Goal: Information Seeking & Learning: Learn about a topic

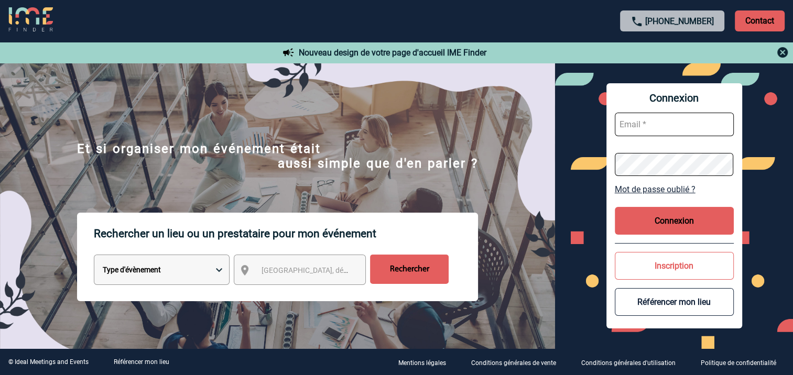
type input "[EMAIL_ADDRESS][DOMAIN_NAME]"
click at [661, 226] on button "Connexion" at bounding box center [674, 221] width 119 height 28
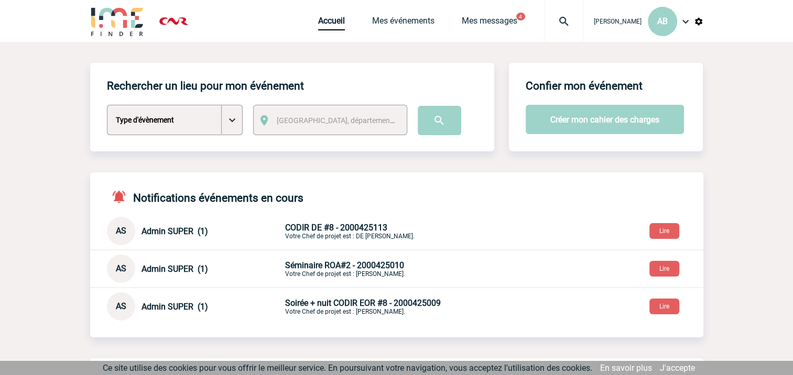
click at [232, 120] on select "Type d'évènement Séminaire avec nuitée Séminaire sans nuitée Repas de groupe Te…" at bounding box center [175, 120] width 136 height 30
select select "1"
click at [107, 105] on select "Type d'évènement Séminaire avec nuitée Séminaire sans nuitée Repas de groupe Te…" at bounding box center [175, 120] width 136 height 30
click at [327, 116] on span "[GEOGRAPHIC_DATA], département, région..." at bounding box center [338, 120] width 133 height 15
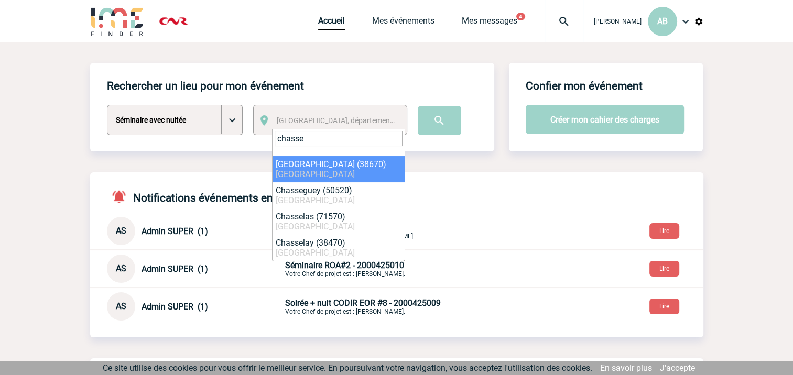
type input "chasse"
select select "35475"
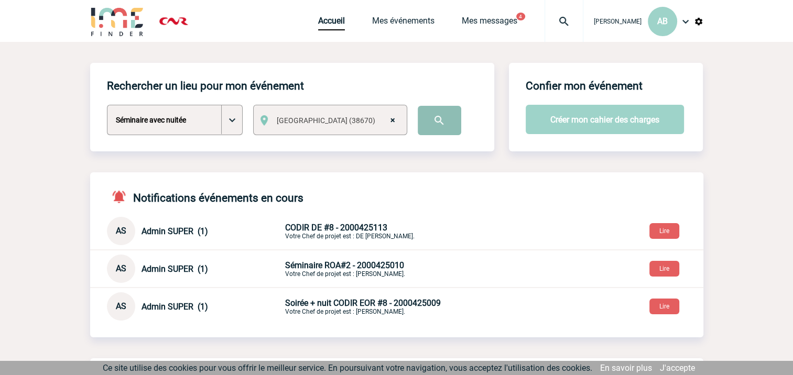
click at [432, 119] on input "image" at bounding box center [439, 120] width 43 height 29
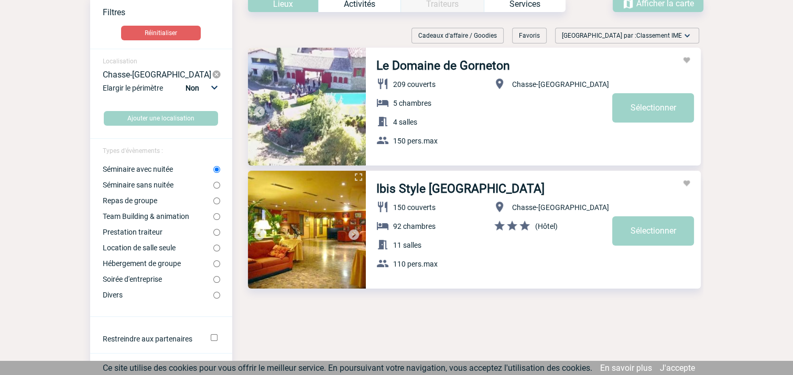
scroll to position [52, 0]
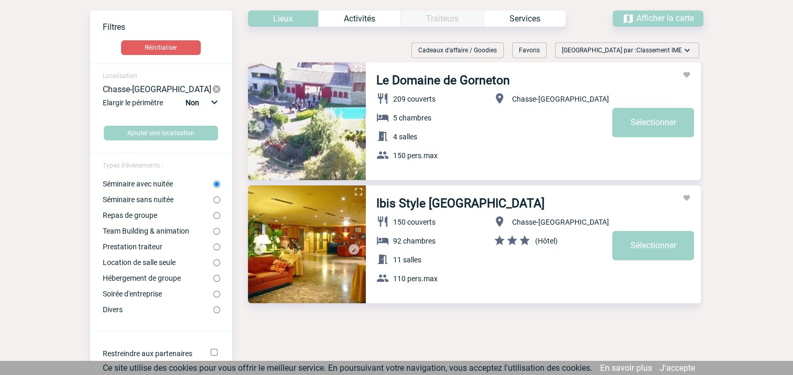
click at [214, 103] on select "Non 10km 20km 50km" at bounding box center [201, 103] width 36 height 14
click at [185, 96] on select "Non 10km 20km 50km" at bounding box center [201, 103] width 36 height 14
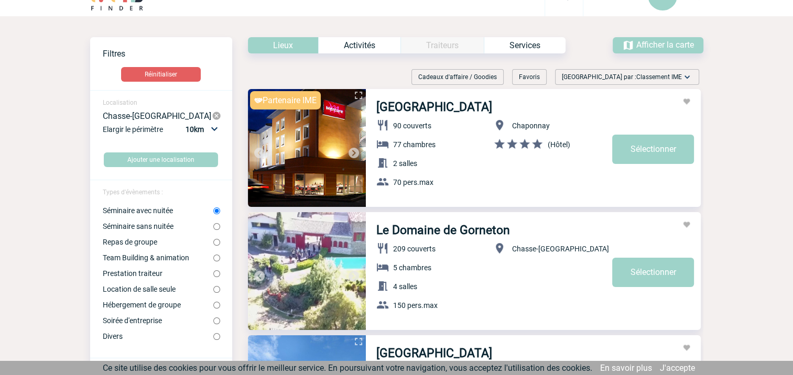
scroll to position [16, 0]
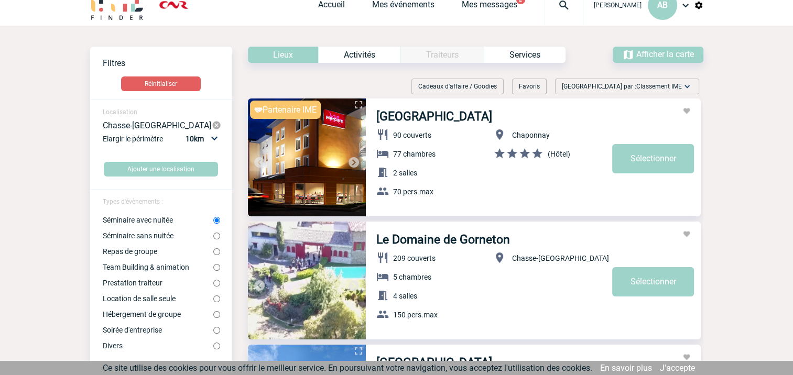
click at [218, 138] on select "Non 10km 20km 50km" at bounding box center [201, 139] width 36 height 14
select select "20"
click at [185, 132] on select "Non 10km 20km 50km" at bounding box center [201, 139] width 36 height 14
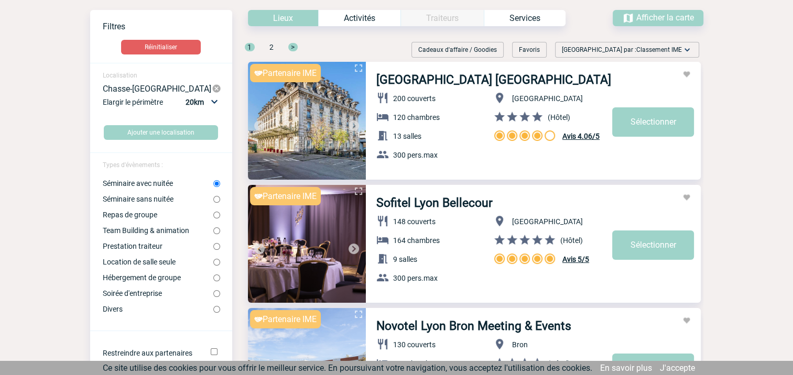
scroll to position [69, 0]
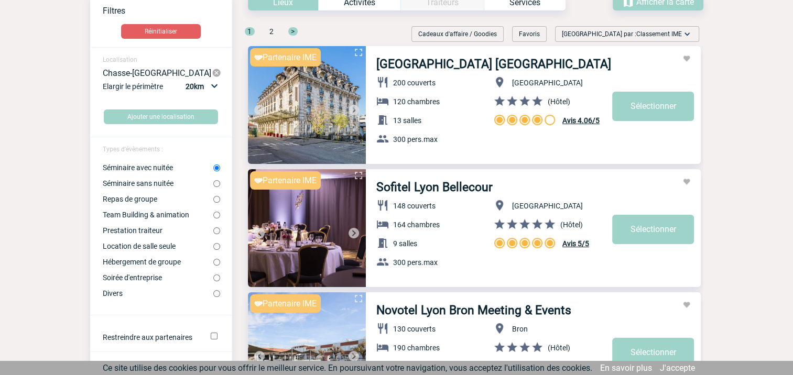
click at [354, 107] on img at bounding box center [353, 110] width 13 height 13
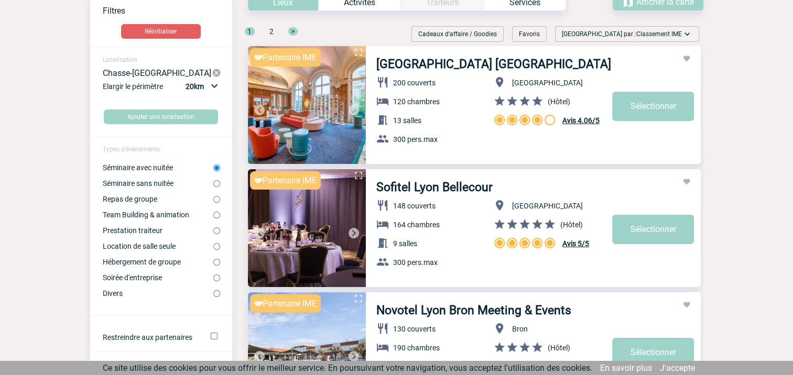
click at [351, 108] on img at bounding box center [353, 110] width 13 height 13
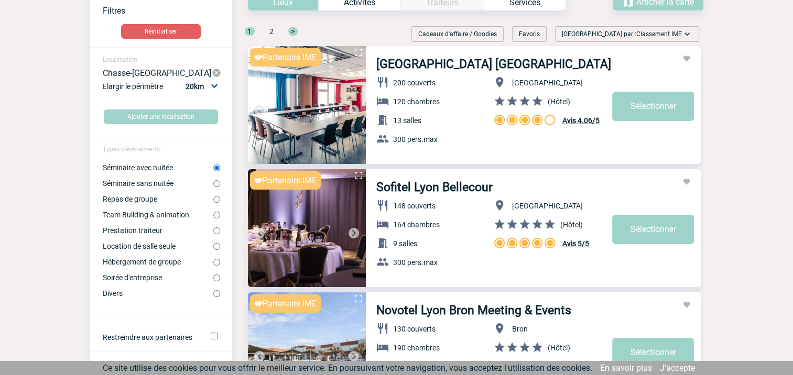
click at [349, 109] on img at bounding box center [353, 110] width 13 height 13
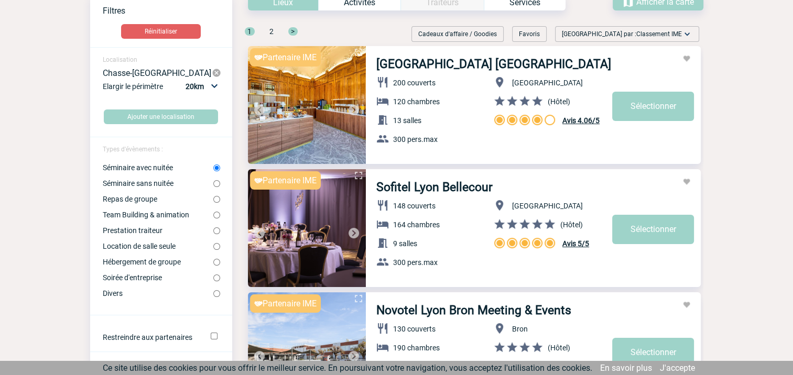
click at [349, 109] on img at bounding box center [353, 110] width 13 height 13
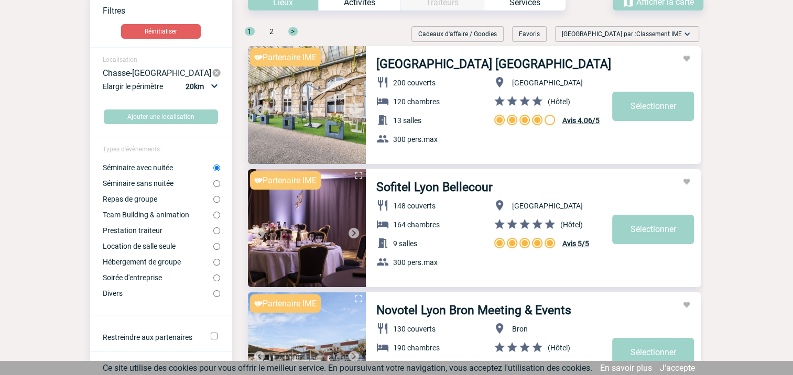
click at [349, 109] on img at bounding box center [353, 110] width 13 height 13
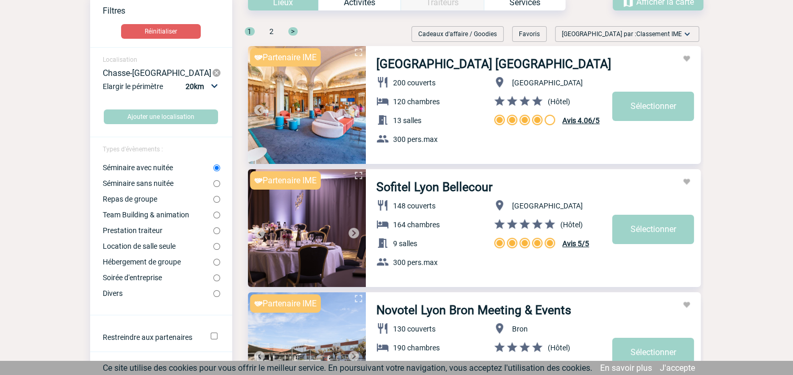
click at [349, 109] on img at bounding box center [353, 110] width 13 height 13
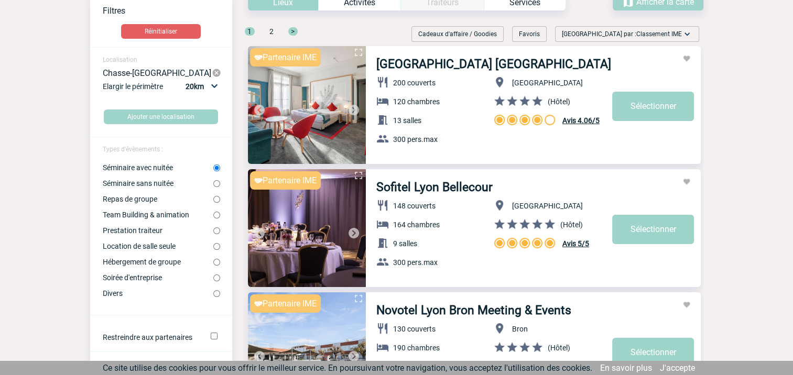
click at [349, 109] on img at bounding box center [353, 110] width 13 height 13
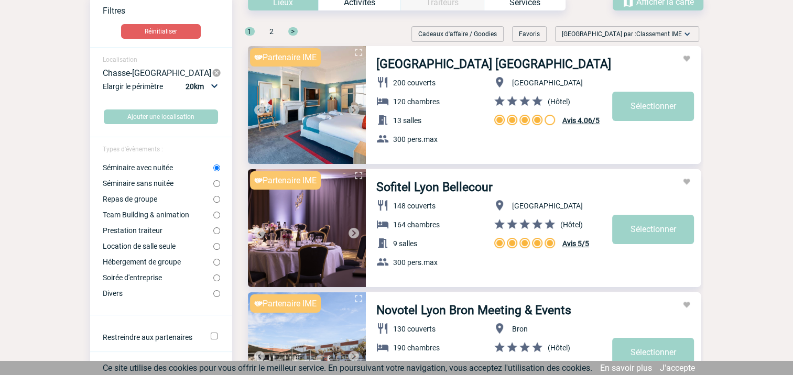
click at [349, 109] on img at bounding box center [353, 110] width 13 height 13
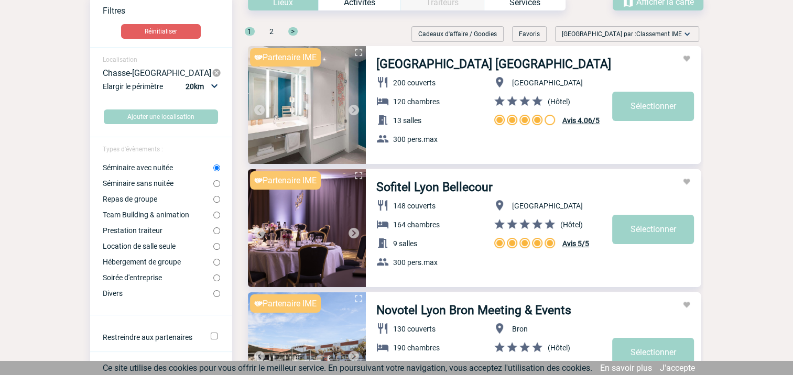
click at [349, 109] on img at bounding box center [353, 110] width 13 height 13
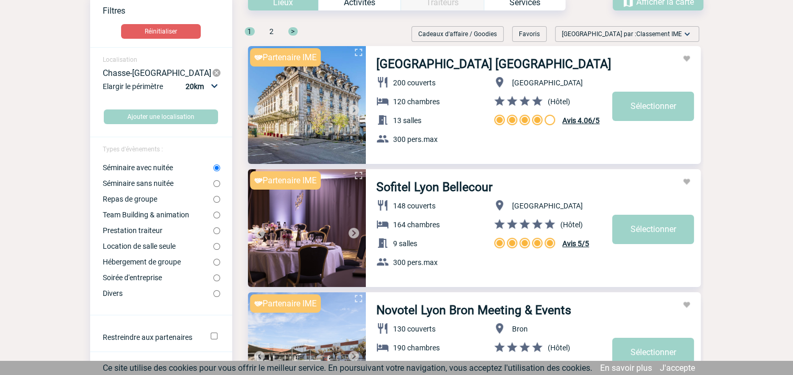
click at [353, 109] on img at bounding box center [353, 110] width 13 height 13
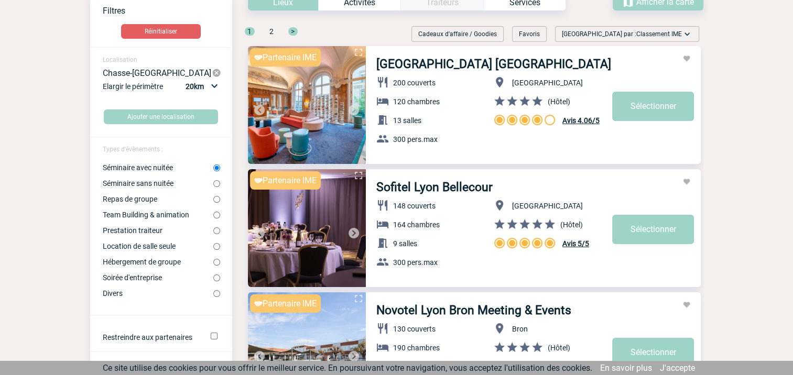
click at [353, 109] on img at bounding box center [353, 110] width 13 height 13
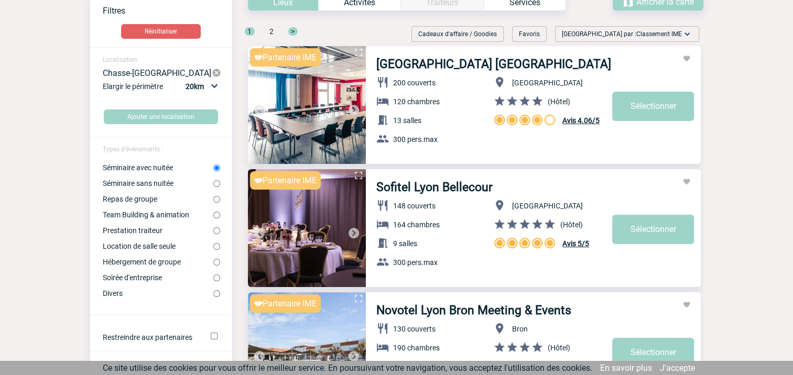
click at [353, 109] on img at bounding box center [353, 110] width 13 height 13
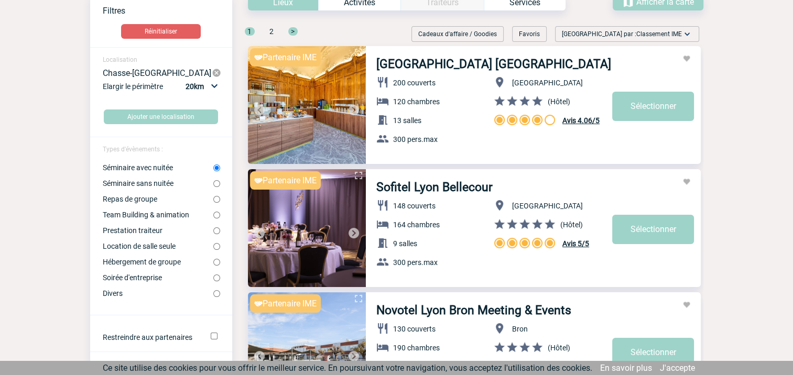
scroll to position [121, 0]
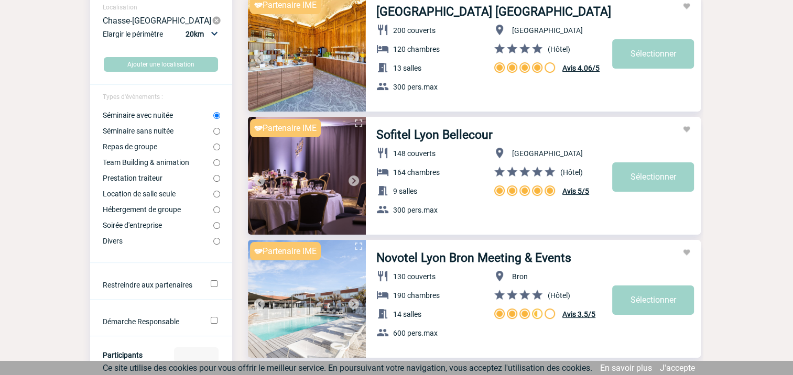
click at [353, 179] on img at bounding box center [353, 180] width 13 height 13
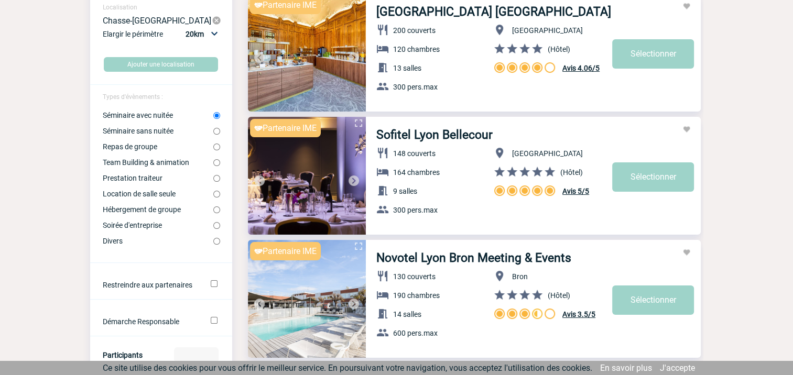
click at [353, 179] on img at bounding box center [353, 180] width 13 height 13
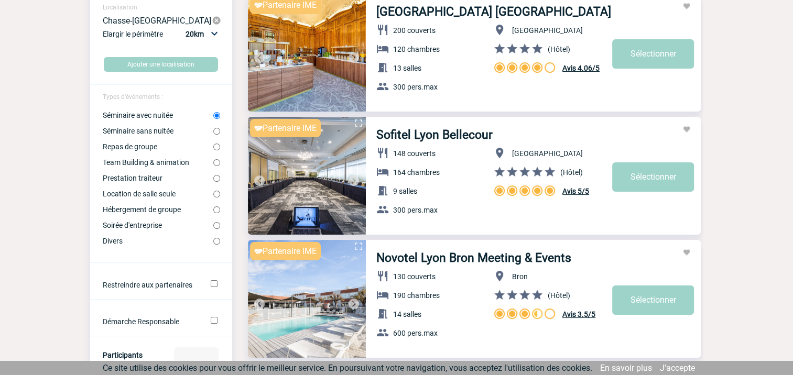
click at [353, 179] on img at bounding box center [353, 180] width 13 height 13
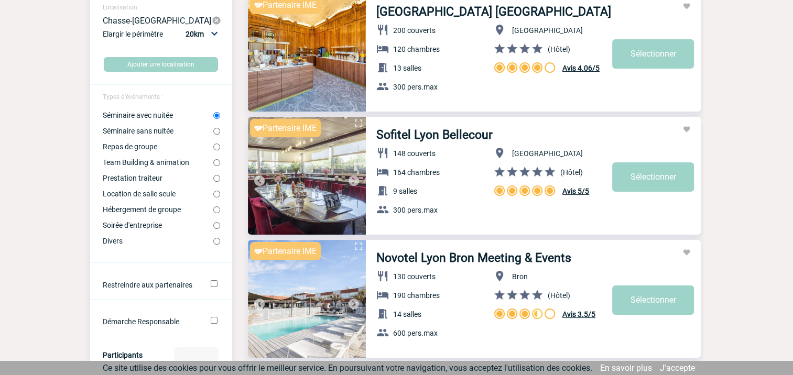
click at [353, 179] on img at bounding box center [353, 180] width 13 height 13
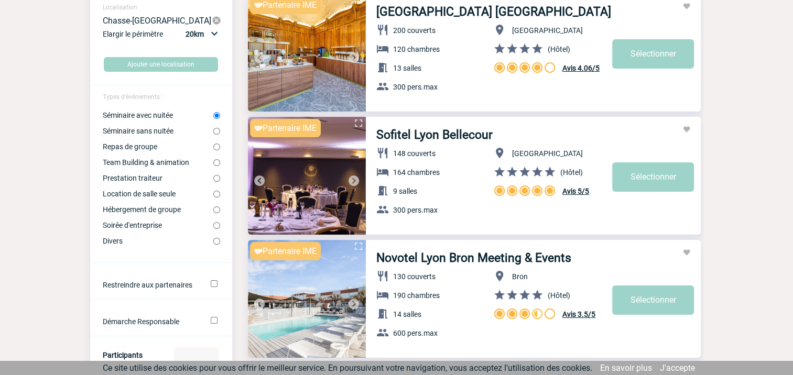
click at [353, 179] on img at bounding box center [353, 180] width 13 height 13
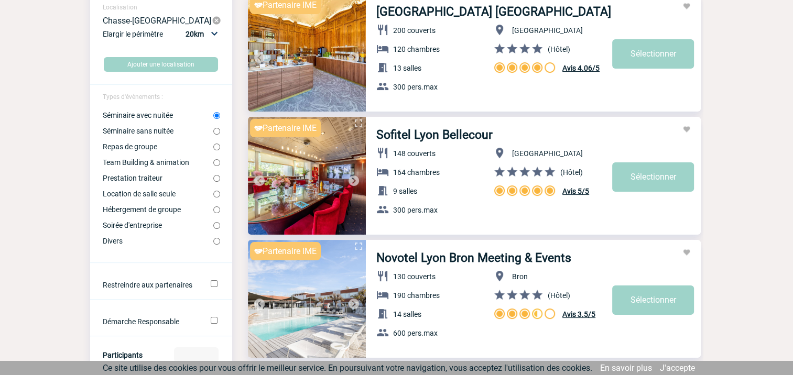
click at [353, 179] on img at bounding box center [353, 180] width 13 height 13
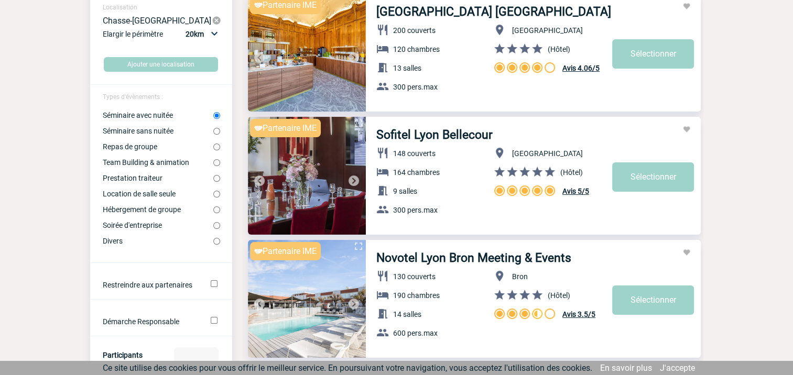
click at [353, 179] on img at bounding box center [353, 180] width 13 height 13
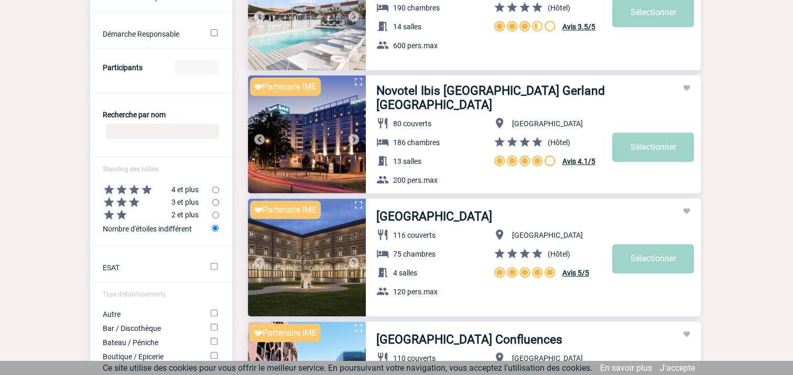
scroll to position [435, 0]
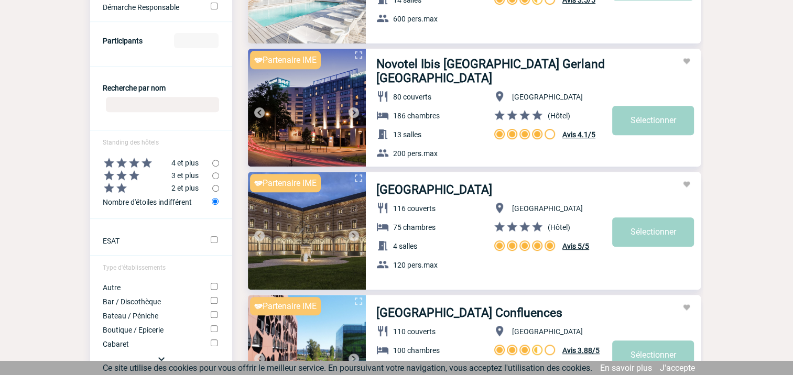
click at [352, 112] on img at bounding box center [353, 112] width 13 height 13
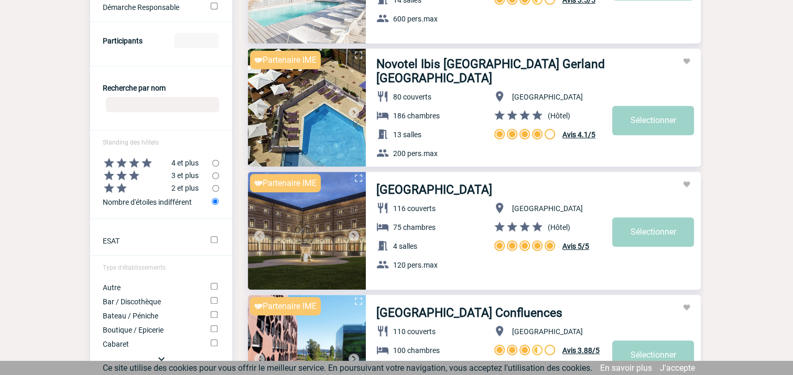
click at [352, 112] on img at bounding box center [353, 112] width 13 height 13
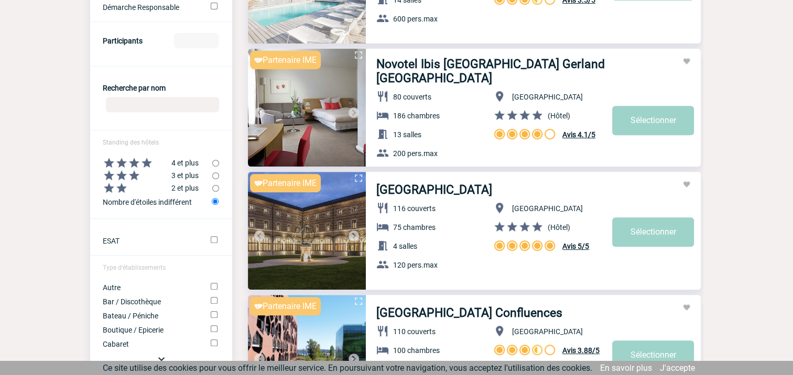
click at [352, 112] on img at bounding box center [353, 112] width 13 height 13
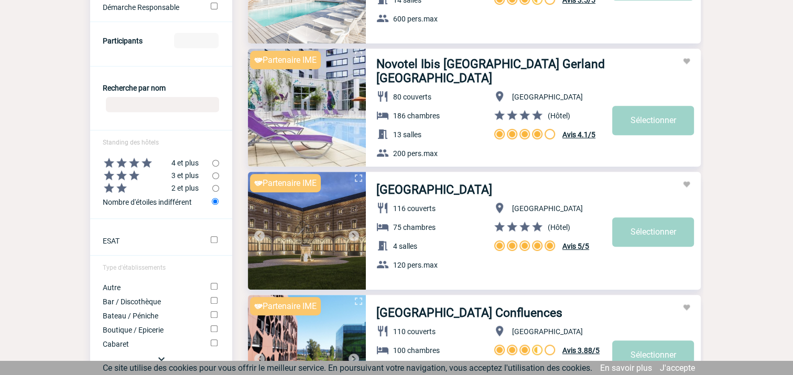
click at [352, 112] on img at bounding box center [353, 112] width 13 height 13
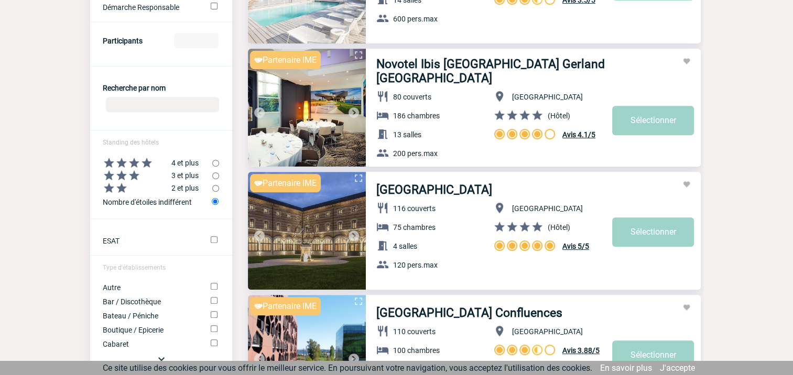
click at [352, 112] on img at bounding box center [353, 112] width 13 height 13
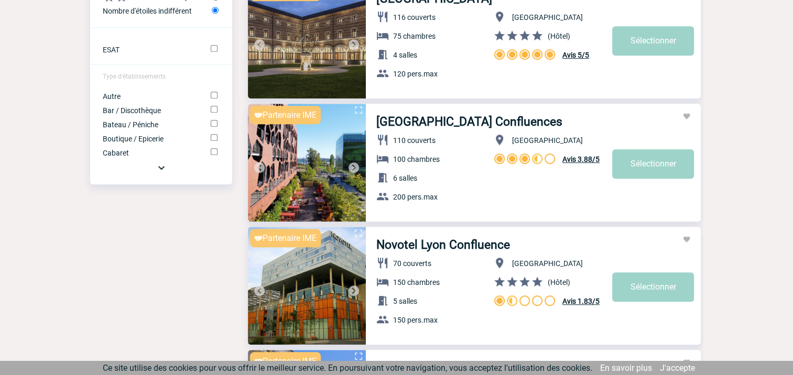
scroll to position [645, 0]
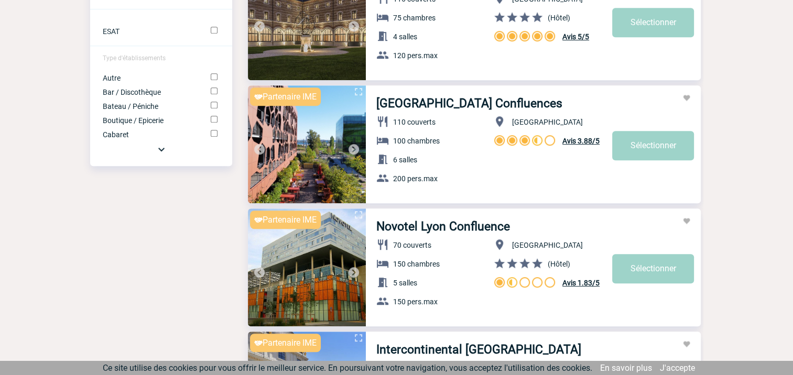
click at [355, 149] on img at bounding box center [353, 149] width 13 height 13
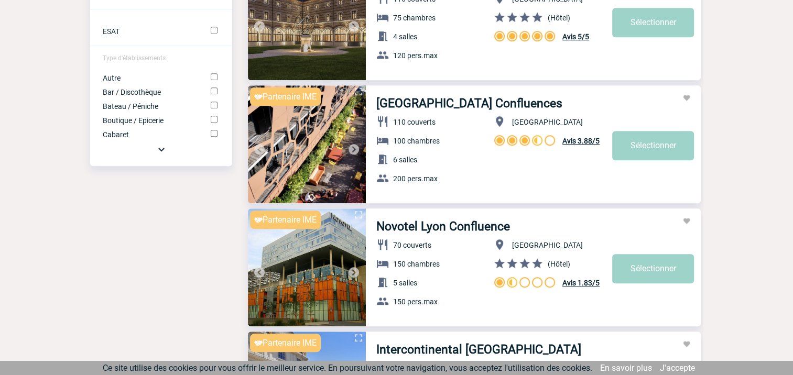
click at [355, 150] on img at bounding box center [353, 149] width 13 height 13
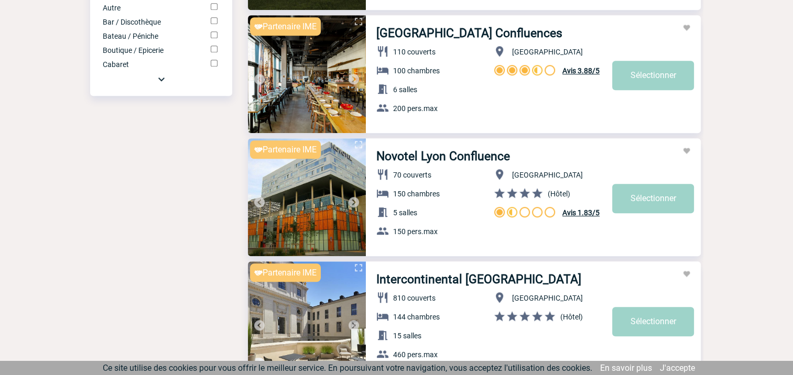
scroll to position [697, 0]
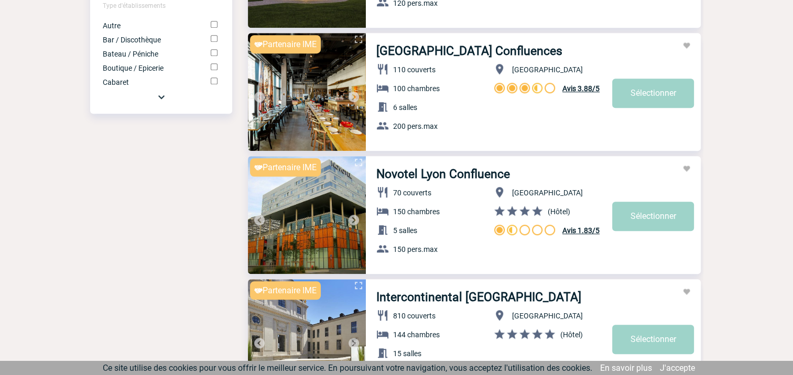
click at [354, 101] on img at bounding box center [353, 97] width 13 height 13
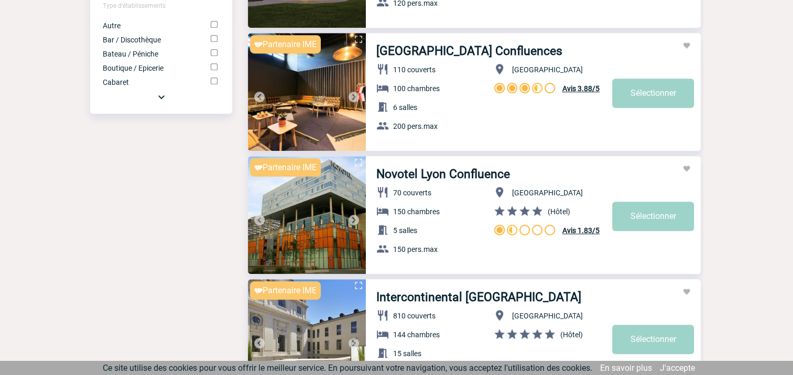
click at [354, 101] on img at bounding box center [353, 97] width 13 height 13
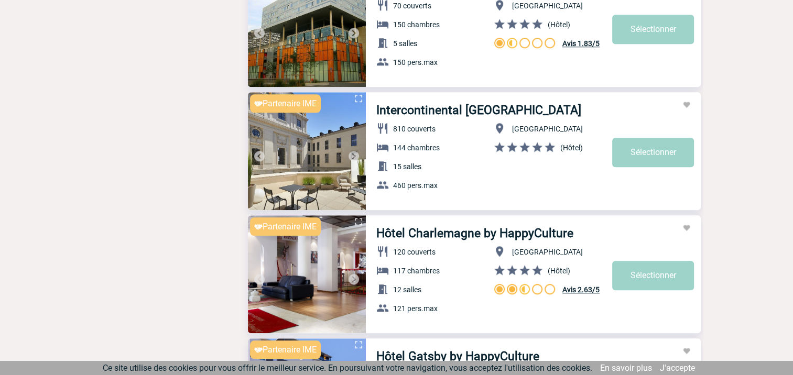
scroll to position [907, 0]
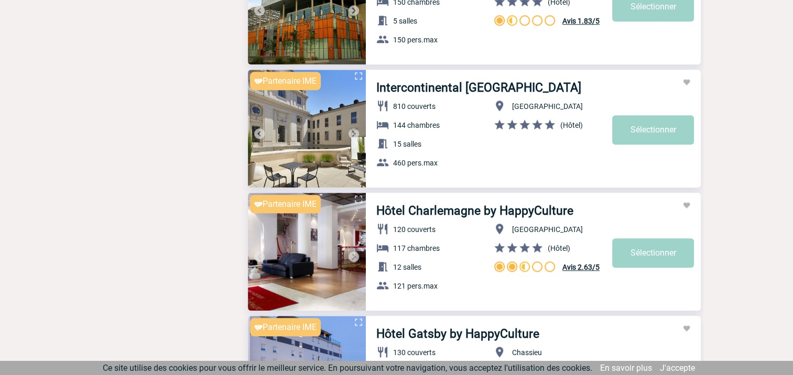
click at [354, 133] on img at bounding box center [353, 133] width 13 height 13
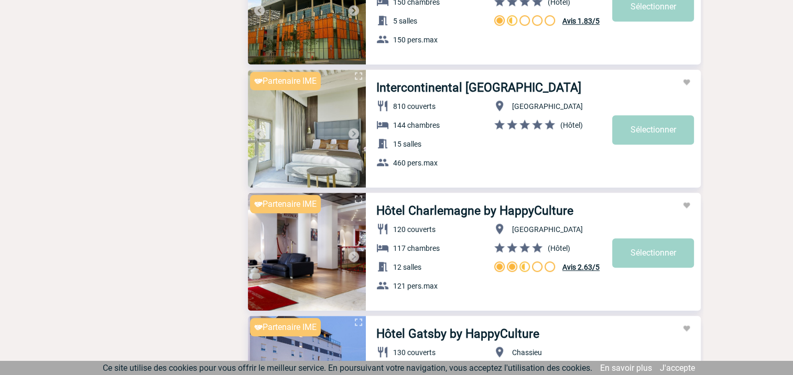
click at [354, 133] on img at bounding box center [353, 133] width 13 height 13
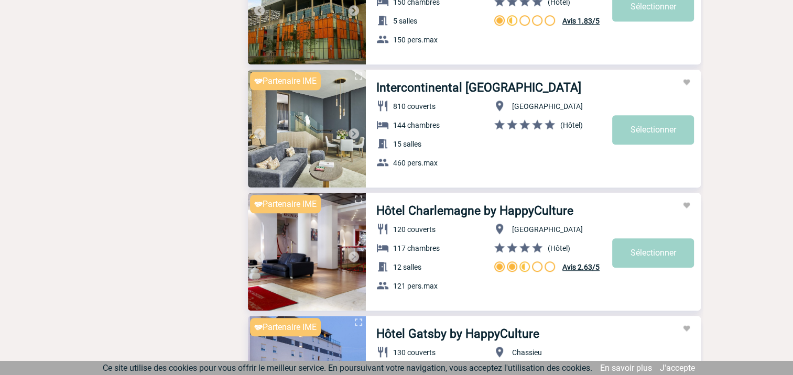
click at [353, 133] on img at bounding box center [353, 133] width 13 height 13
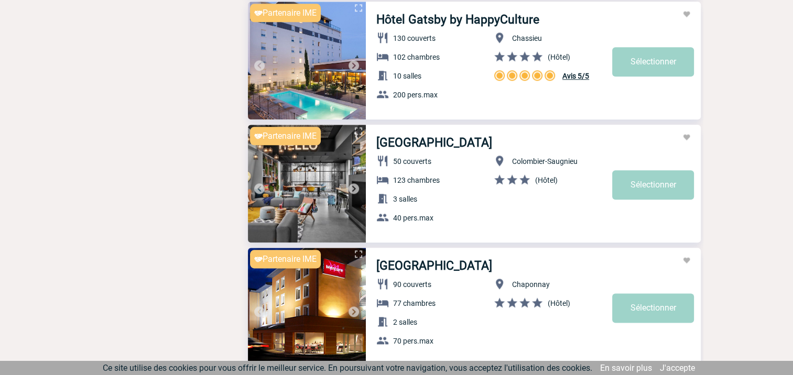
scroll to position [1274, 0]
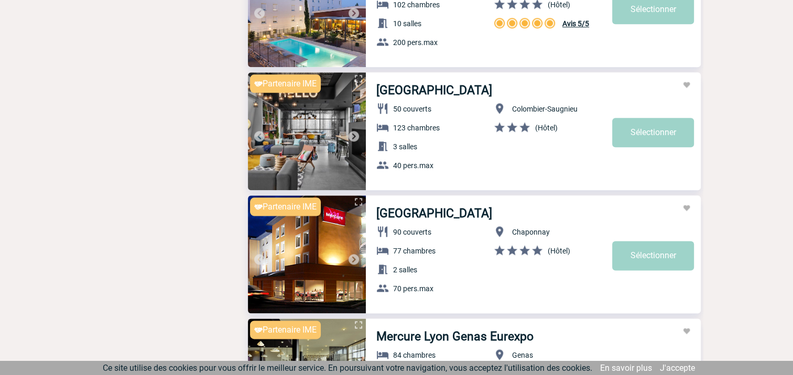
click at [354, 134] on img at bounding box center [353, 136] width 13 height 13
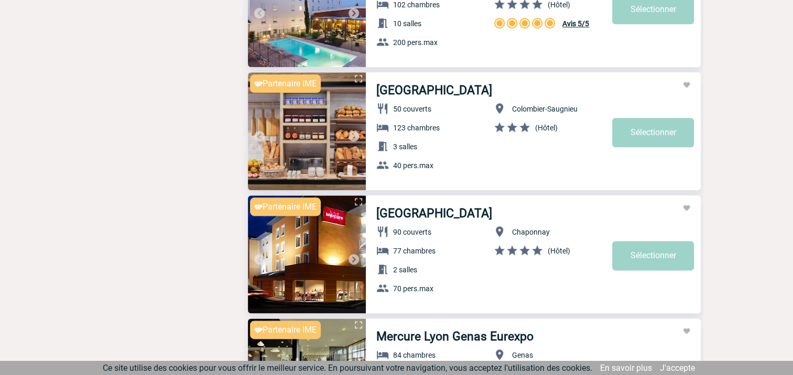
click at [354, 134] on img at bounding box center [353, 136] width 13 height 13
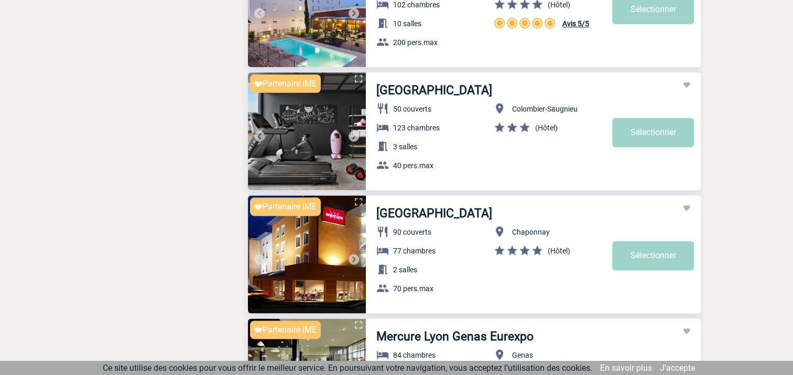
click at [354, 134] on img at bounding box center [353, 136] width 13 height 13
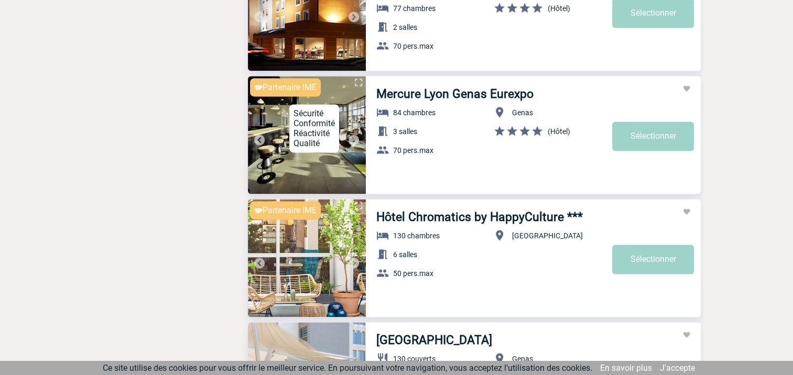
scroll to position [1536, 0]
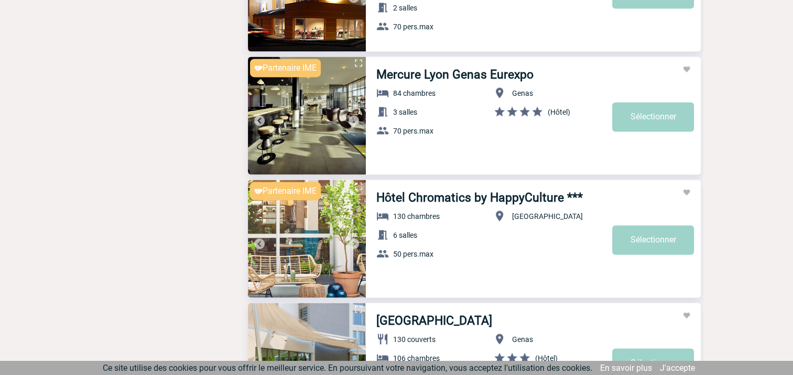
click at [357, 238] on img at bounding box center [353, 243] width 13 height 13
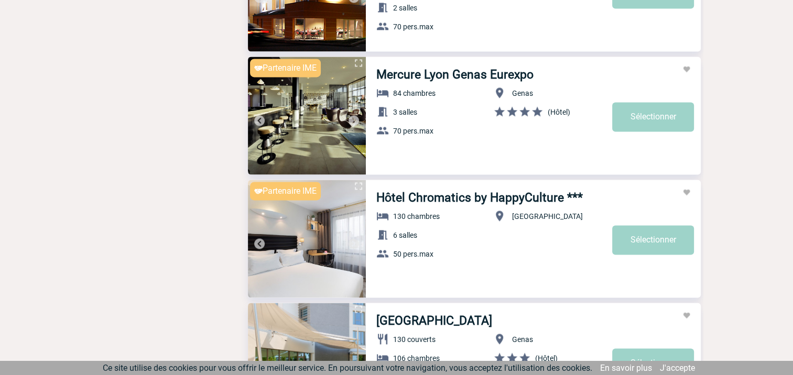
click at [357, 238] on img at bounding box center [353, 243] width 13 height 13
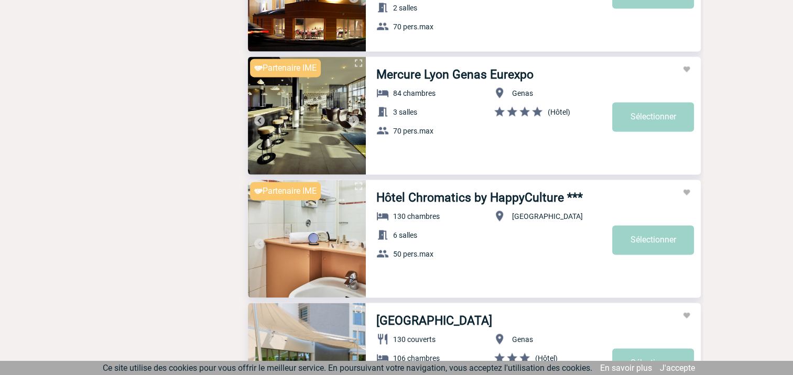
click at [355, 240] on img at bounding box center [353, 243] width 13 height 13
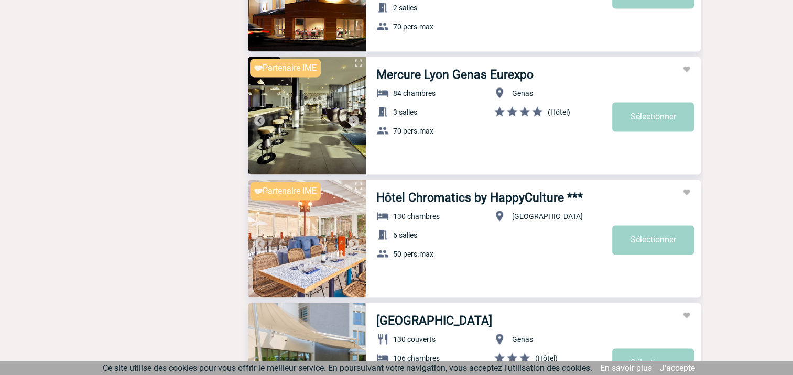
click at [355, 240] on img at bounding box center [353, 243] width 13 height 13
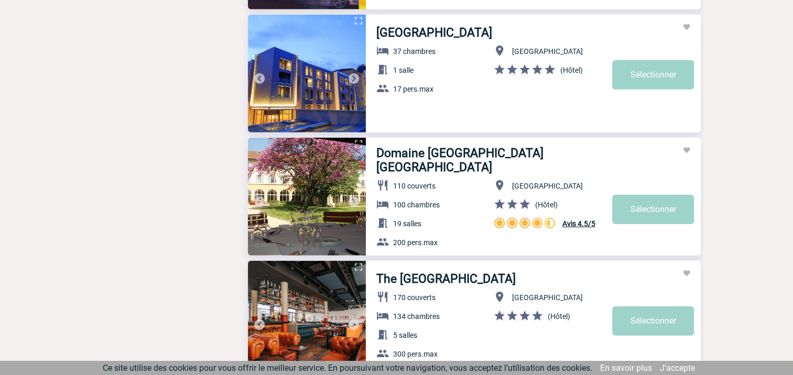
scroll to position [2950, 0]
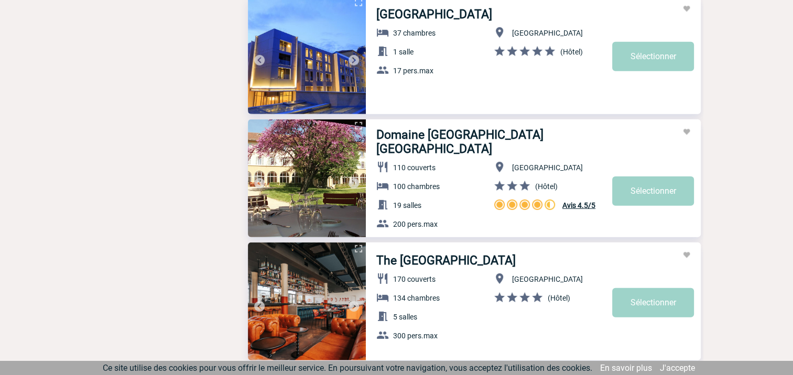
click at [354, 182] on img at bounding box center [353, 183] width 13 height 13
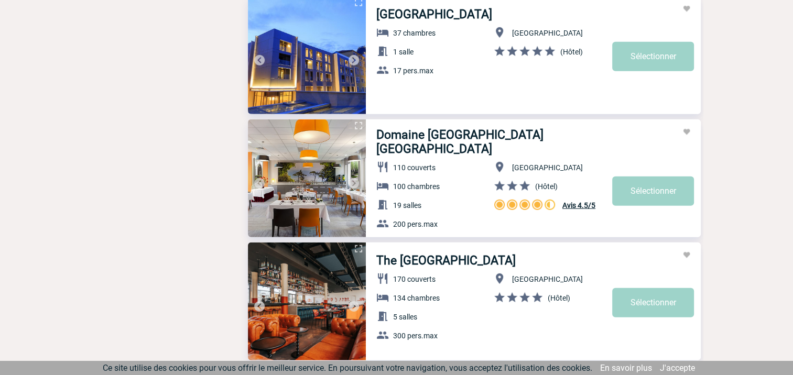
click at [354, 182] on img at bounding box center [353, 183] width 13 height 13
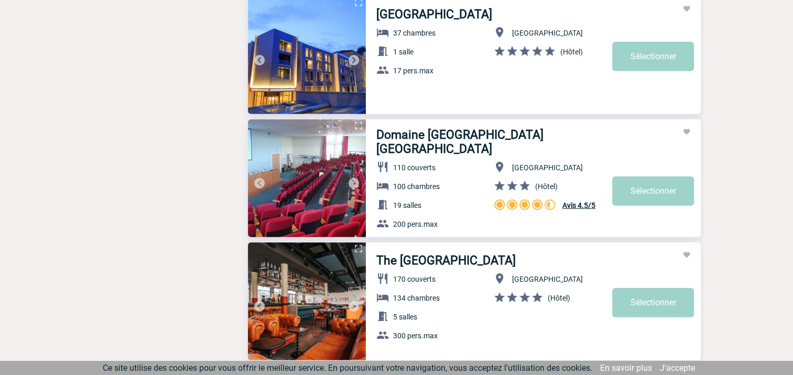
click at [354, 182] on img at bounding box center [353, 183] width 13 height 13
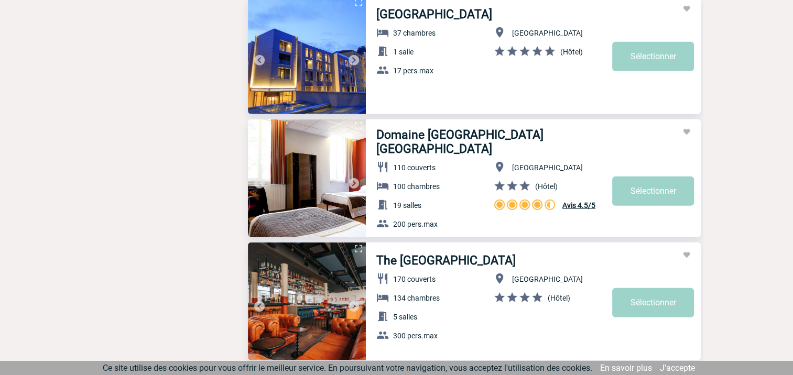
click at [354, 182] on img at bounding box center [353, 183] width 13 height 13
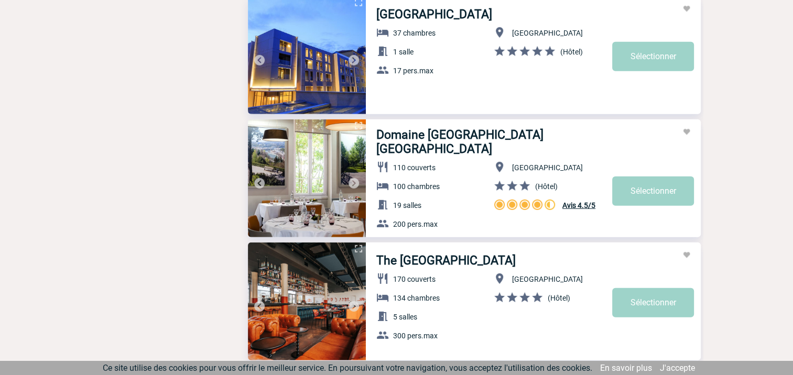
click at [354, 182] on img at bounding box center [353, 183] width 13 height 13
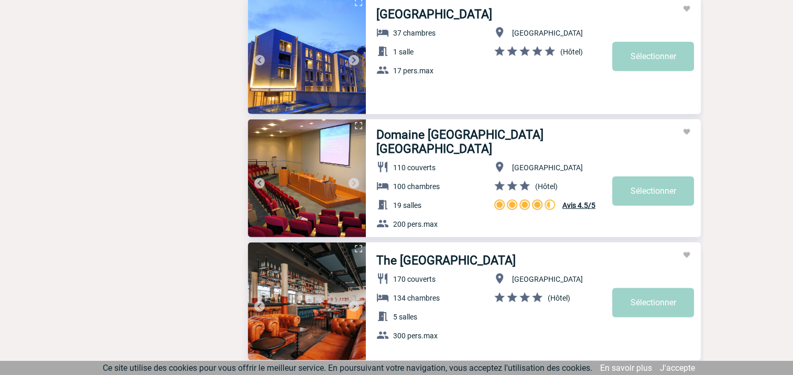
click at [354, 182] on img at bounding box center [353, 183] width 13 height 13
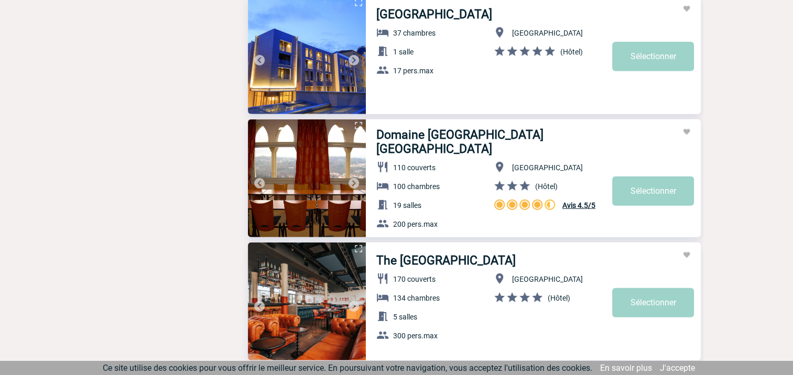
click at [354, 182] on img at bounding box center [353, 183] width 13 height 13
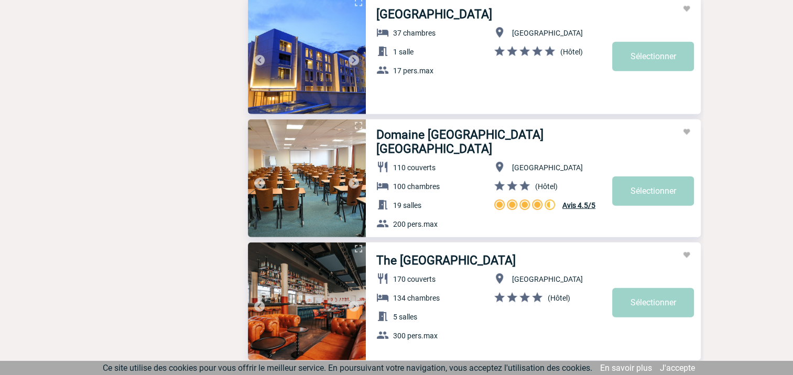
click at [354, 182] on img at bounding box center [353, 183] width 13 height 13
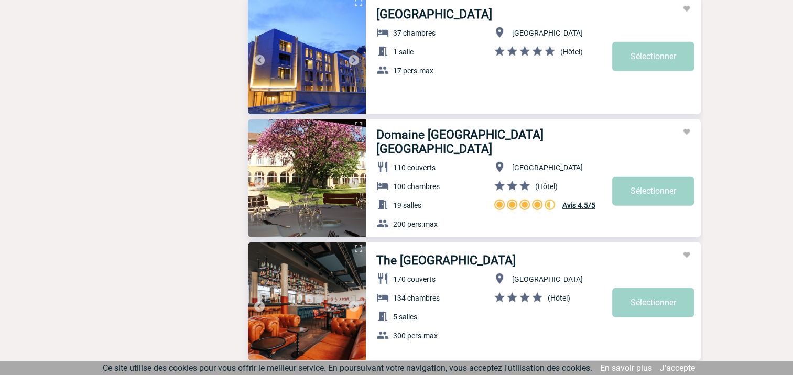
click at [354, 182] on img at bounding box center [353, 183] width 13 height 13
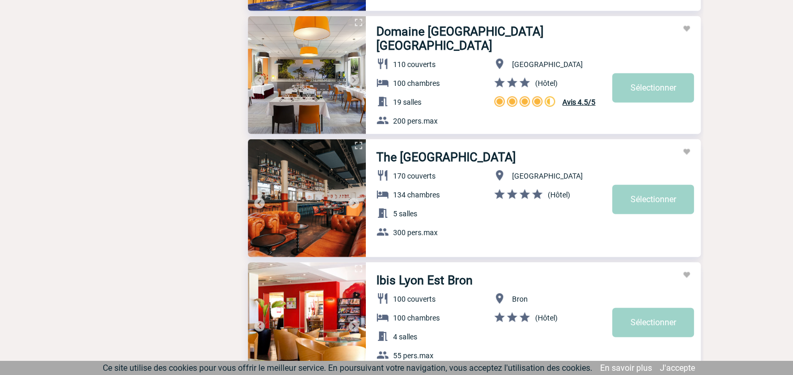
scroll to position [3055, 0]
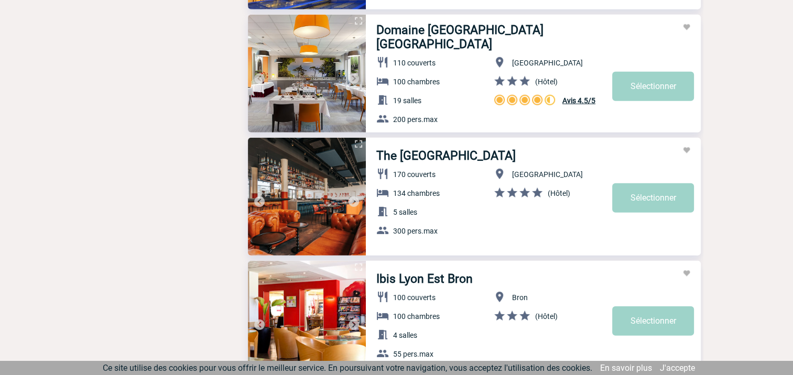
click at [352, 202] on img at bounding box center [353, 201] width 13 height 13
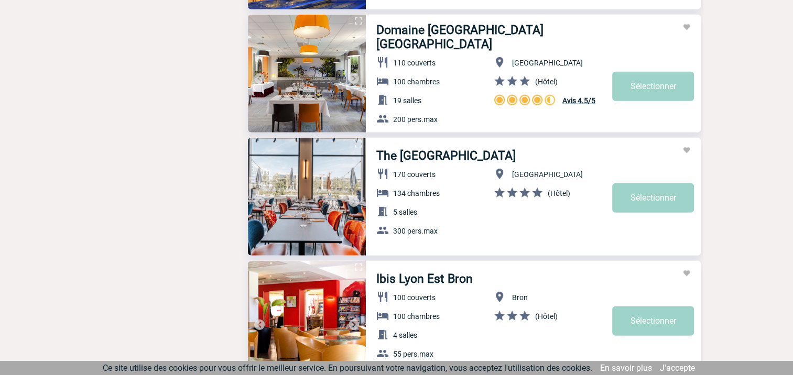
click at [352, 202] on img at bounding box center [353, 201] width 13 height 13
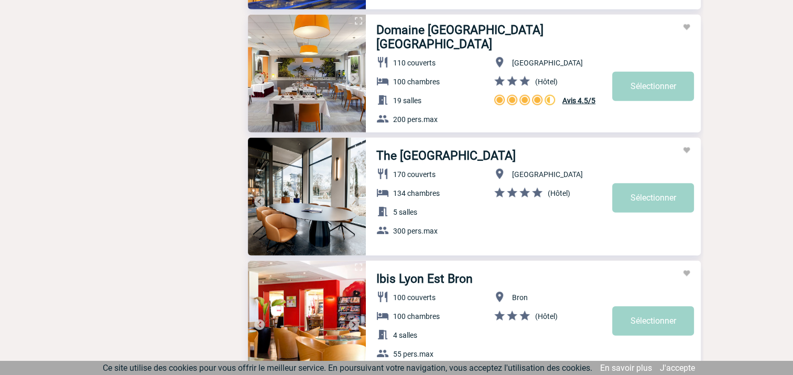
click at [352, 201] on img at bounding box center [353, 201] width 13 height 13
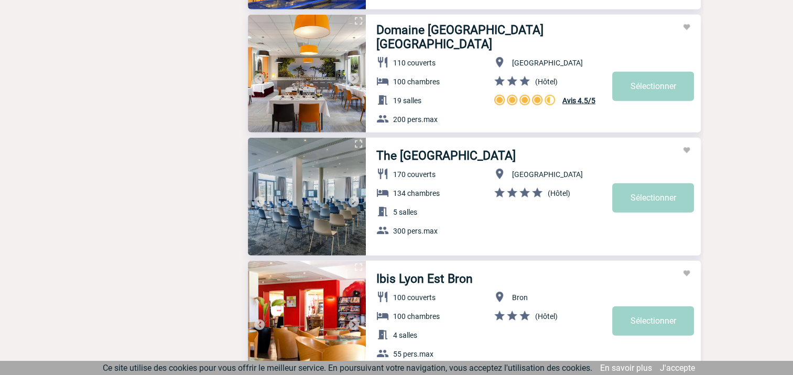
click at [352, 201] on img at bounding box center [353, 201] width 13 height 13
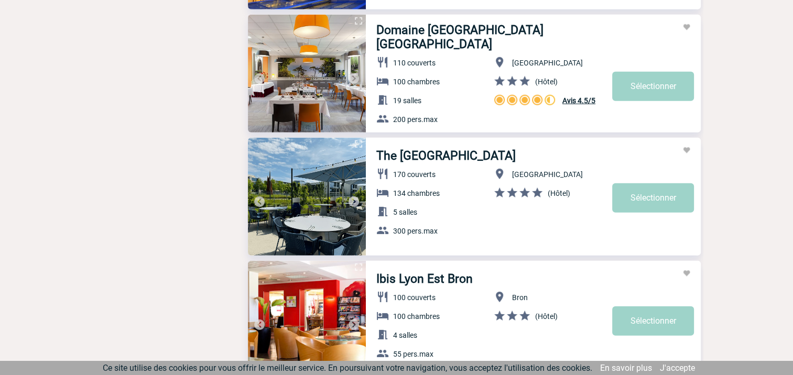
click at [352, 201] on img at bounding box center [353, 201] width 13 height 13
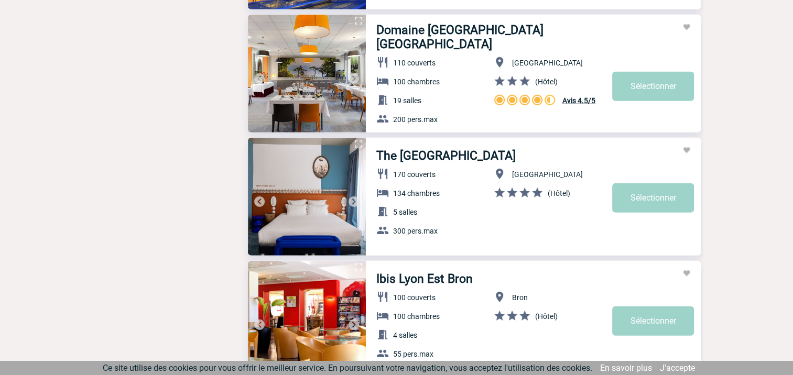
click at [352, 201] on img at bounding box center [353, 201] width 13 height 13
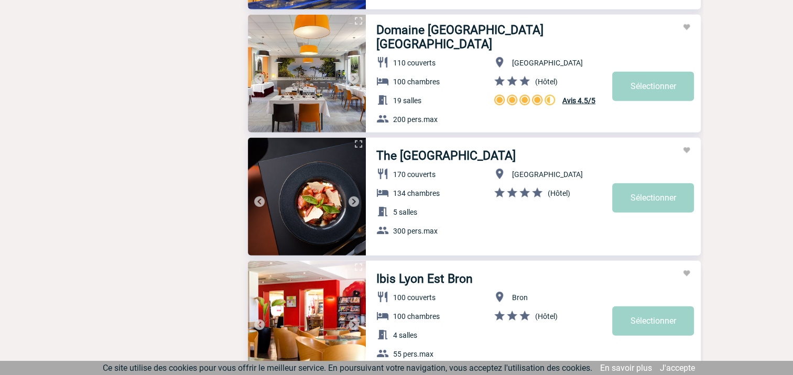
click at [352, 201] on img at bounding box center [353, 201] width 13 height 13
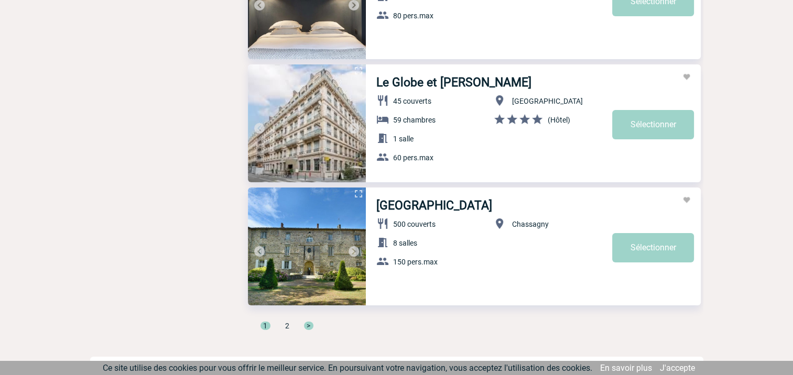
scroll to position [3511, 0]
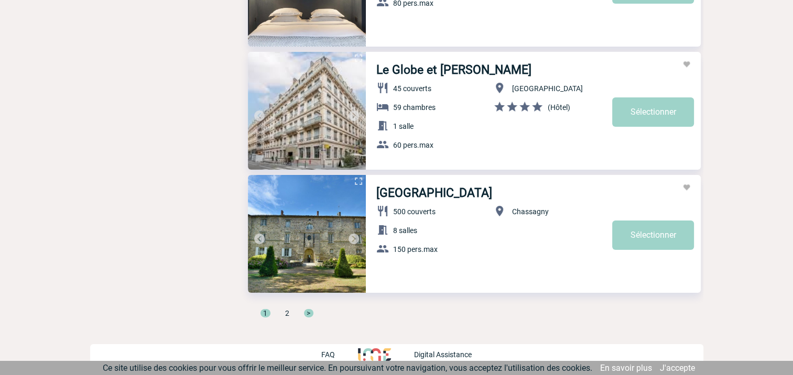
click at [285, 312] on span "2" at bounding box center [287, 313] width 4 height 8
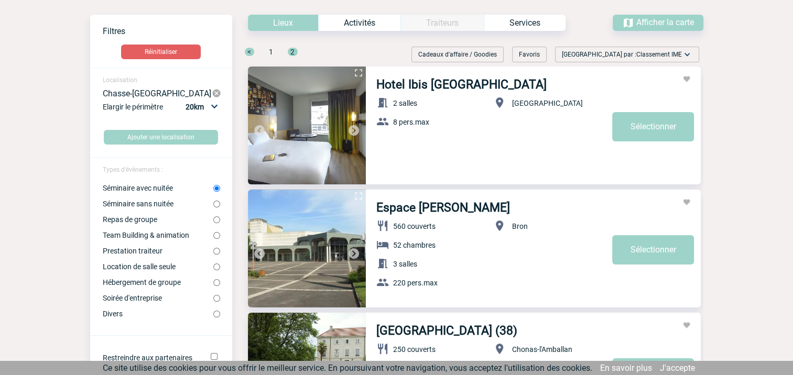
scroll to position [0, 0]
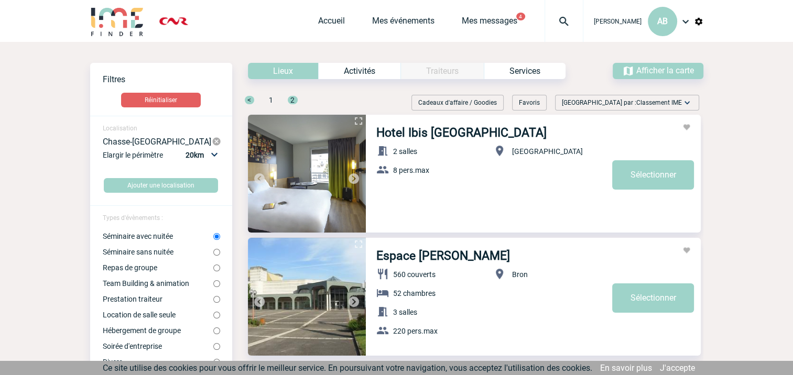
click at [268, 102] on div "< 1 2" at bounding box center [264, 105] width 65 height 20
click at [270, 99] on span "1" at bounding box center [271, 100] width 4 height 8
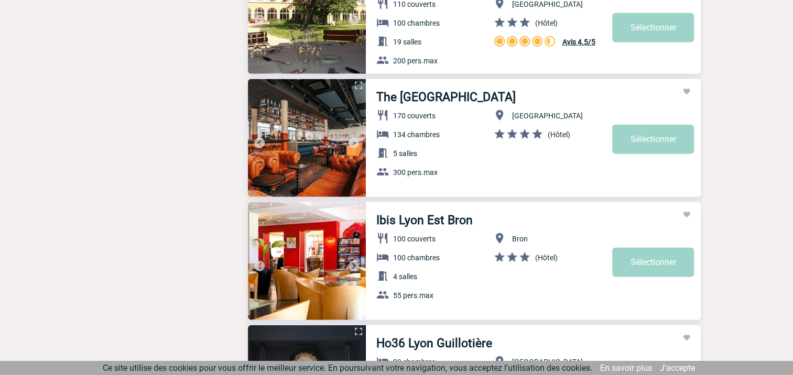
scroll to position [3039, 0]
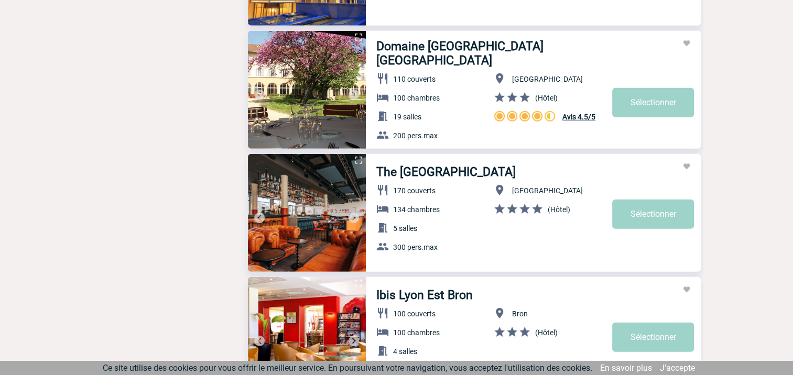
click at [312, 219] on img at bounding box center [307, 213] width 118 height 118
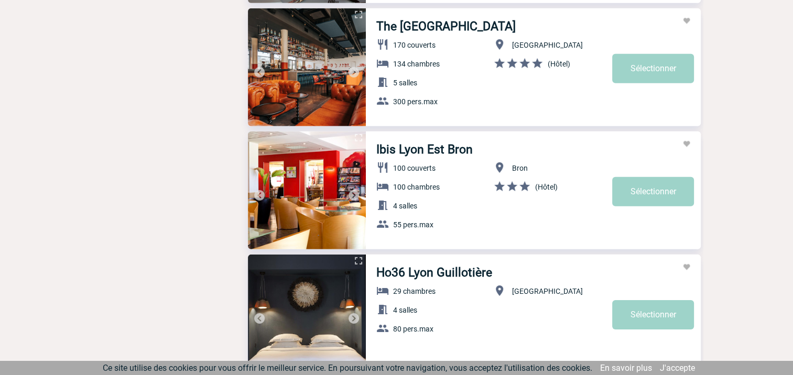
scroll to position [3091, 0]
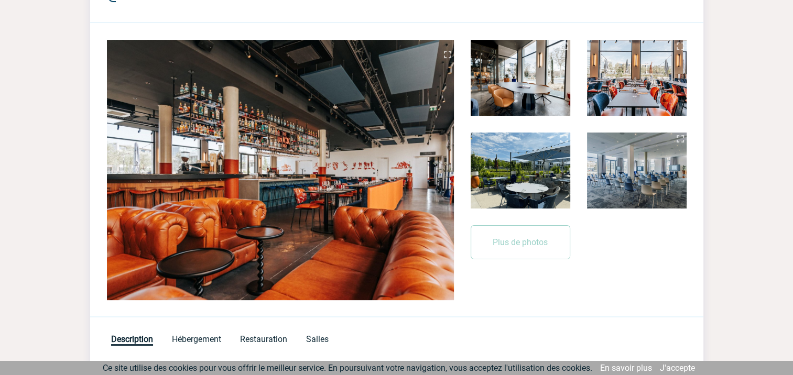
scroll to position [210, 0]
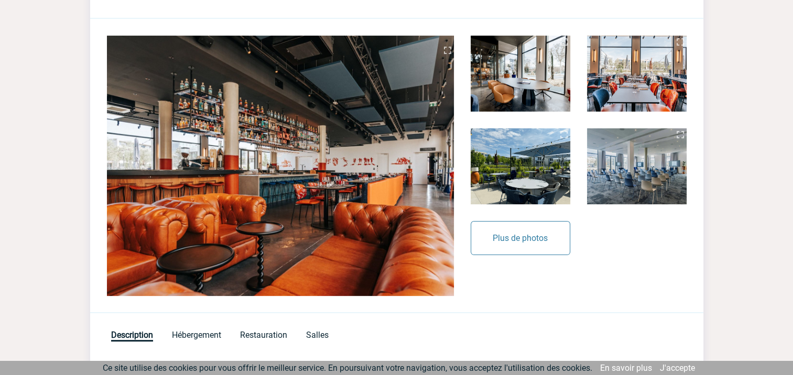
click at [510, 234] on button "Plus de photos" at bounding box center [521, 238] width 100 height 34
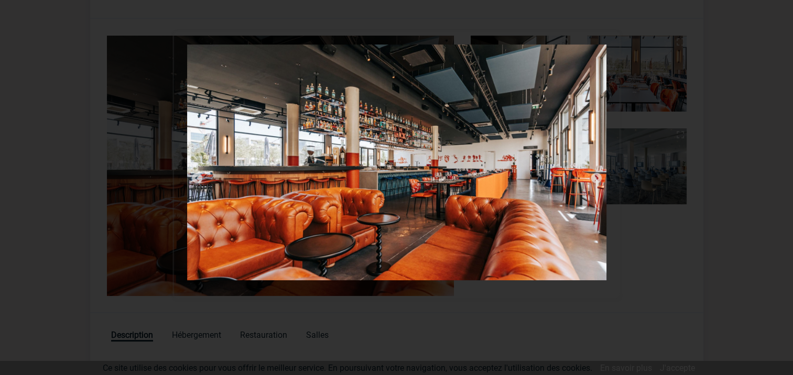
click at [673, 140] on div at bounding box center [396, 187] width 793 height 375
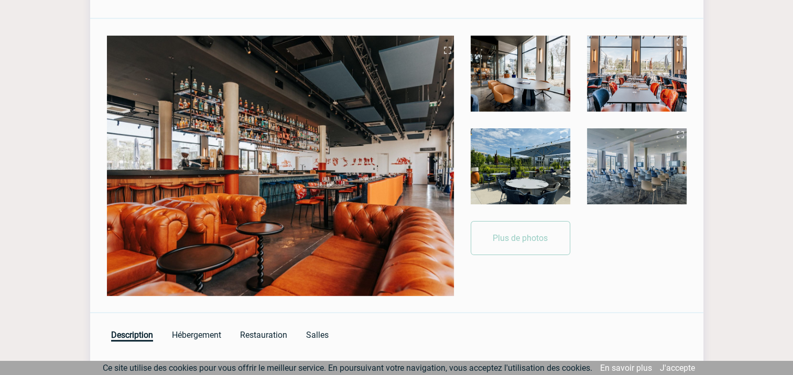
click at [638, 78] on img at bounding box center [637, 74] width 100 height 76
click at [541, 145] on img at bounding box center [521, 166] width 100 height 76
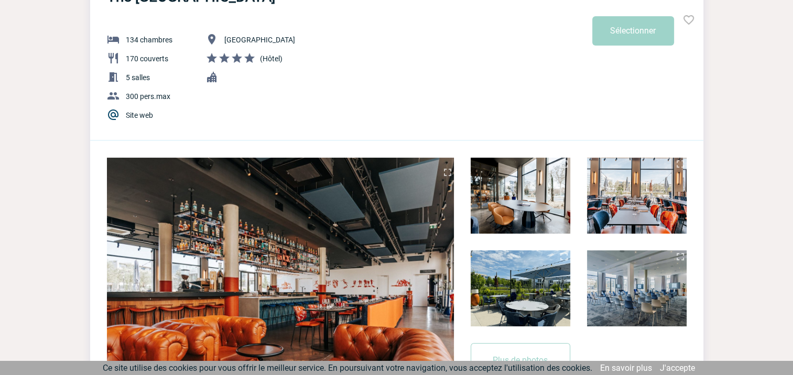
scroll to position [0, 0]
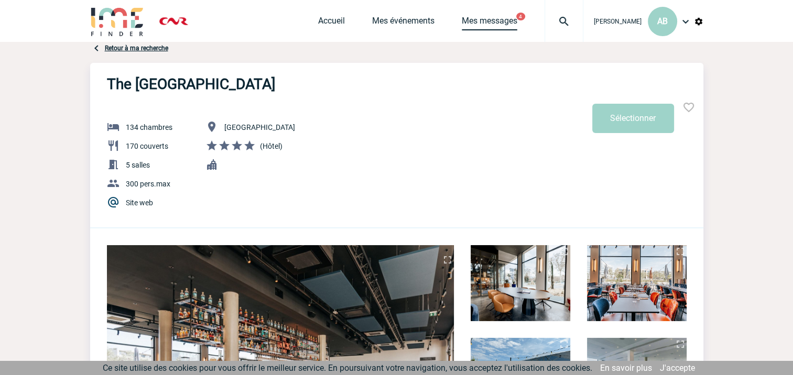
click at [462, 22] on link "Mes messages" at bounding box center [490, 23] width 56 height 15
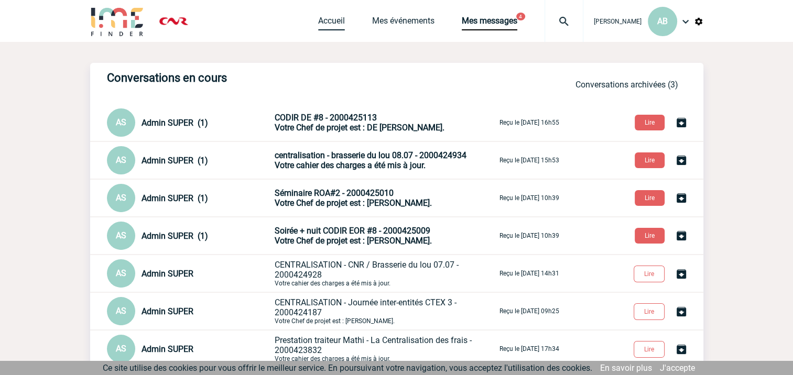
click at [318, 19] on link "Accueil" at bounding box center [331, 23] width 27 height 15
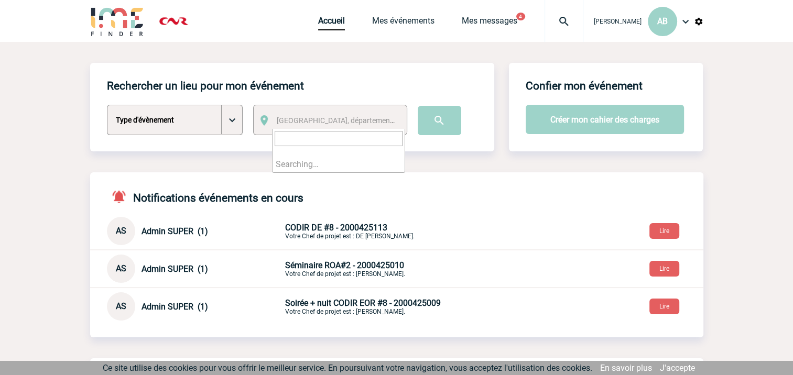
click at [320, 126] on span "[GEOGRAPHIC_DATA], département, région..." at bounding box center [338, 120] width 133 height 15
click at [205, 119] on select "Type d'évènement Séminaire avec nuitée Séminaire sans nuitée Repas de groupe Te…" at bounding box center [175, 120] width 136 height 30
click at [231, 117] on select "Type d'évènement Séminaire avec nuitée Séminaire sans nuitée Repas de groupe Te…" at bounding box center [175, 120] width 136 height 30
select select "1"
click at [107, 105] on select "Type d'évènement Séminaire avec nuitée Séminaire sans nuitée Repas de groupe Te…" at bounding box center [175, 120] width 136 height 30
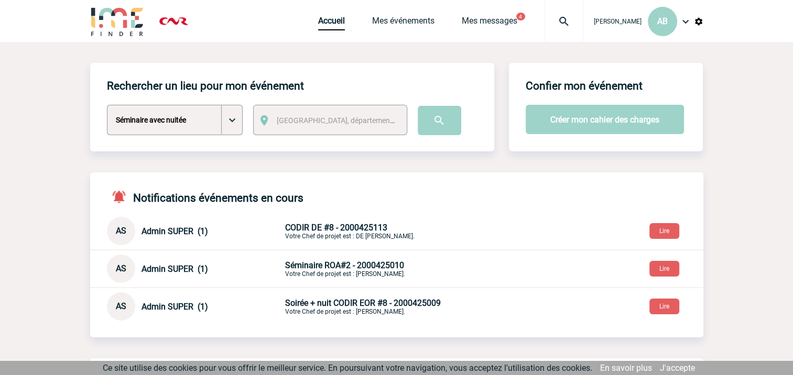
click at [367, 126] on span "[GEOGRAPHIC_DATA], département, région..." at bounding box center [338, 120] width 133 height 15
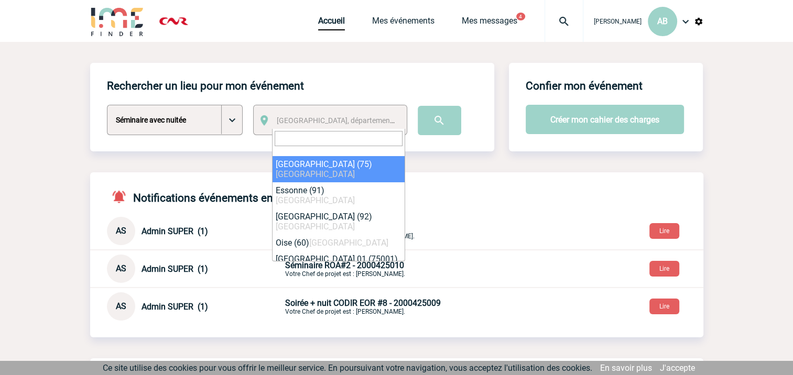
click at [318, 124] on span "[GEOGRAPHIC_DATA], département, région..." at bounding box center [350, 120] width 146 height 8
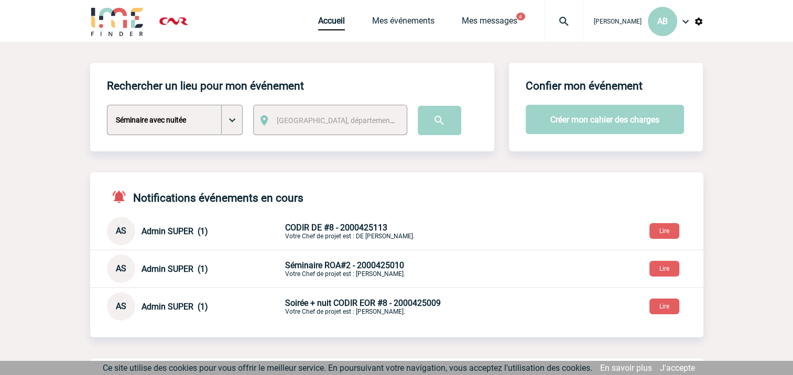
click at [318, 124] on span "[GEOGRAPHIC_DATA], département, région..." at bounding box center [350, 120] width 146 height 8
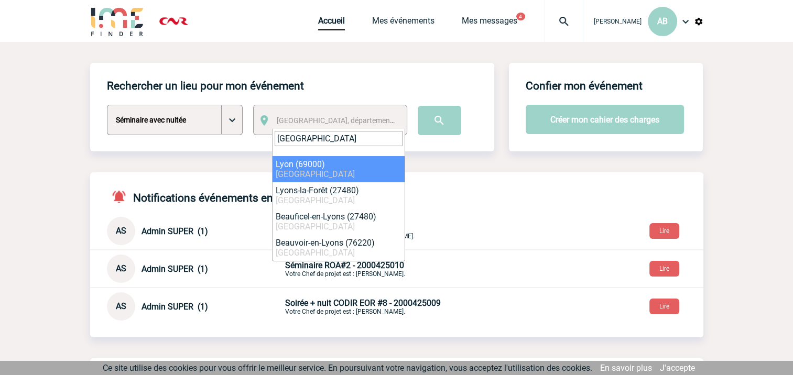
type input "LYON"
select select "36544"
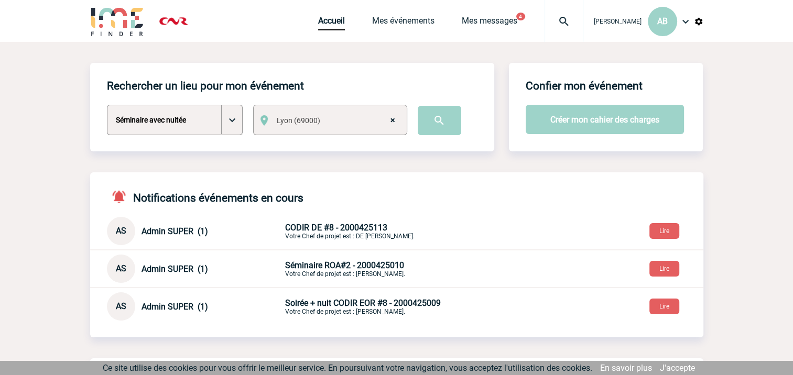
drag, startPoint x: 591, startPoint y: 117, endPoint x: 452, endPoint y: 165, distance: 147.0
click at [443, 119] on input "image" at bounding box center [439, 120] width 43 height 29
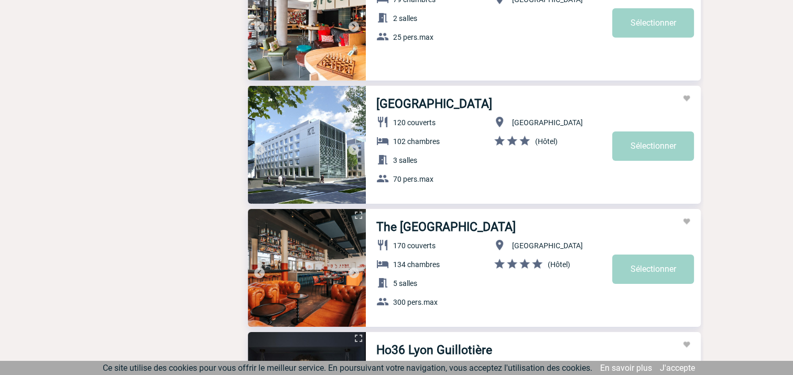
scroll to position [3406, 0]
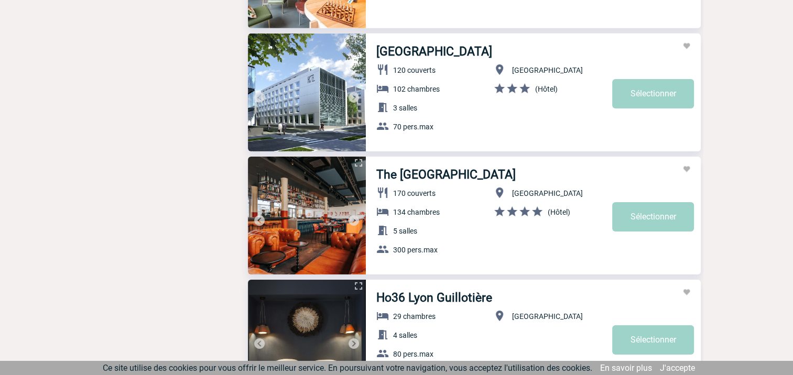
click at [315, 197] on img at bounding box center [307, 216] width 118 height 118
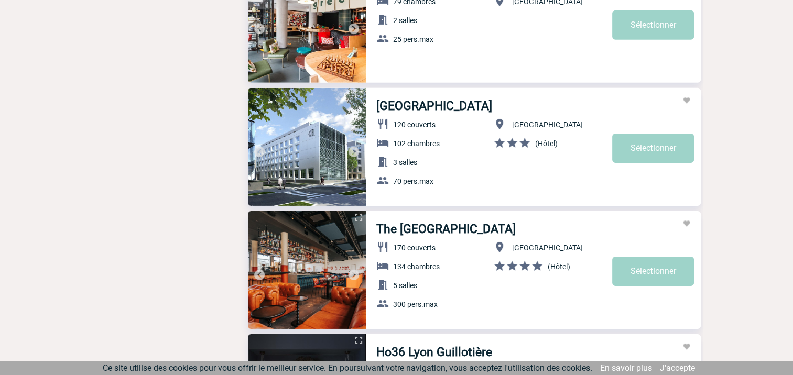
scroll to position [3354, 0]
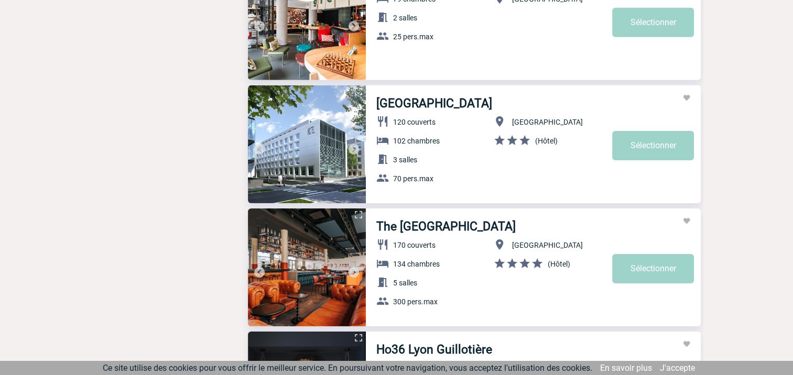
click at [418, 105] on link "Hôtel Lyon Ouest" at bounding box center [434, 103] width 116 height 14
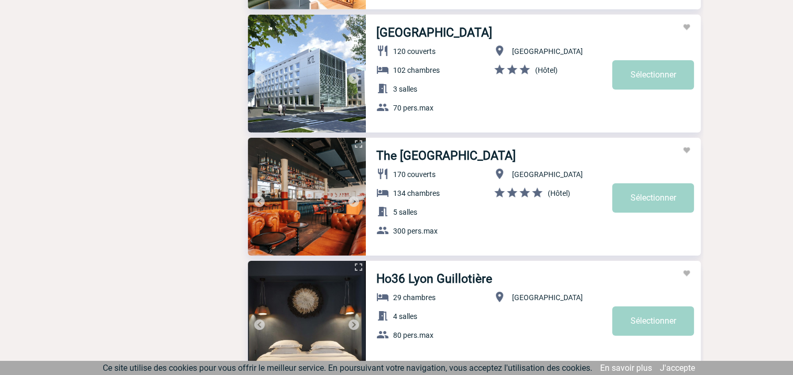
scroll to position [3511, 0]
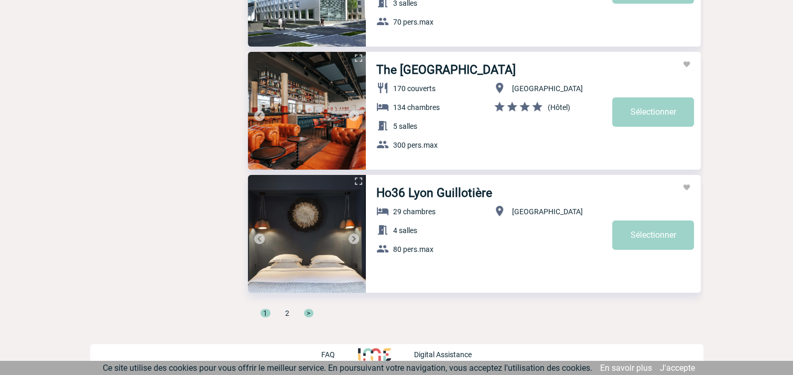
click at [286, 314] on span "2" at bounding box center [287, 313] width 4 height 8
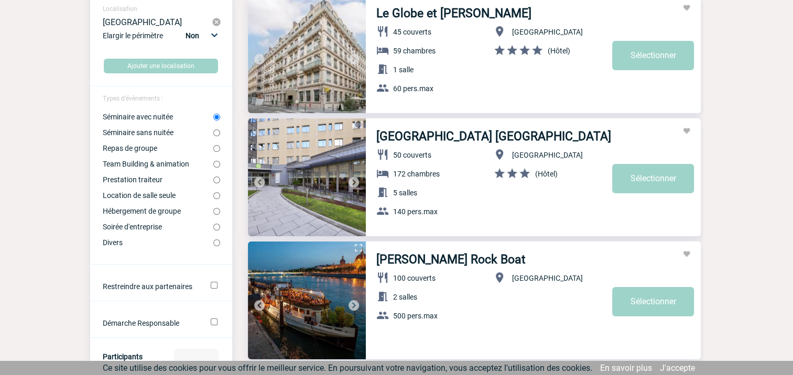
scroll to position [52, 0]
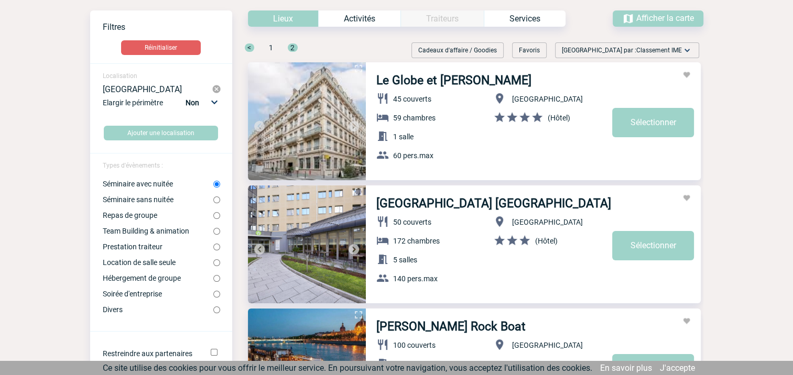
click at [355, 125] on img at bounding box center [353, 126] width 13 height 13
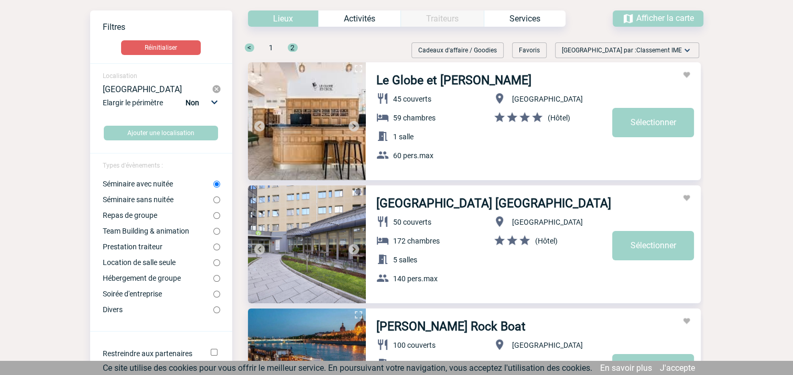
click at [353, 126] on img at bounding box center [353, 126] width 13 height 13
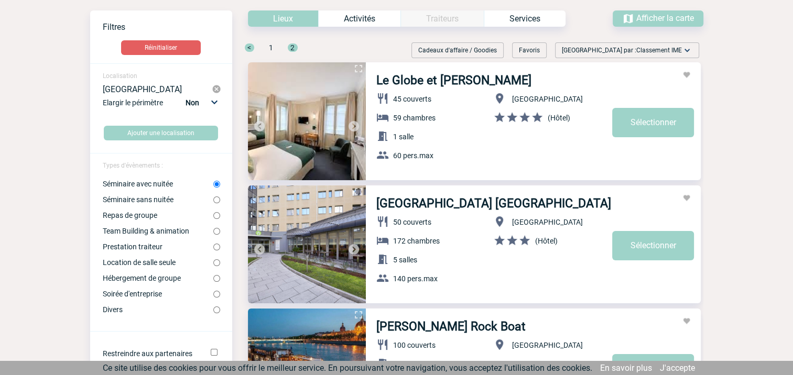
click at [353, 126] on img at bounding box center [353, 126] width 13 height 13
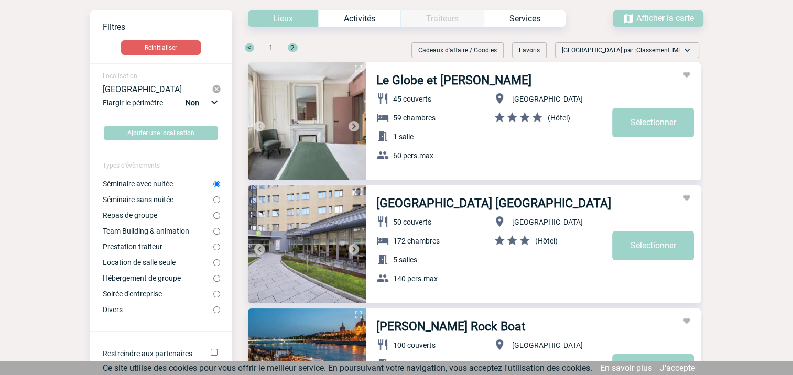
click at [353, 126] on img at bounding box center [353, 126] width 13 height 13
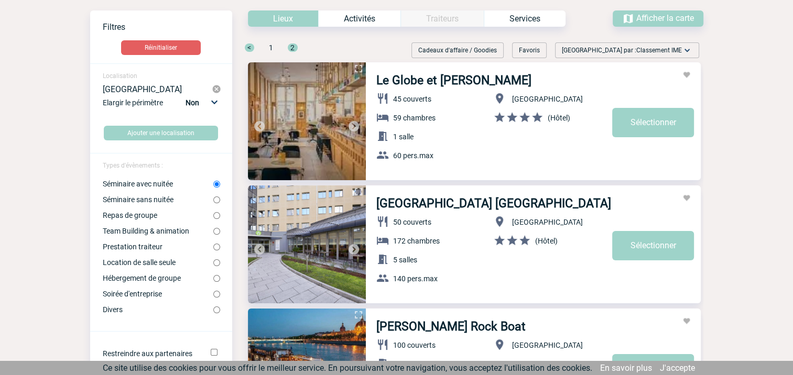
click at [353, 126] on img at bounding box center [353, 126] width 13 height 13
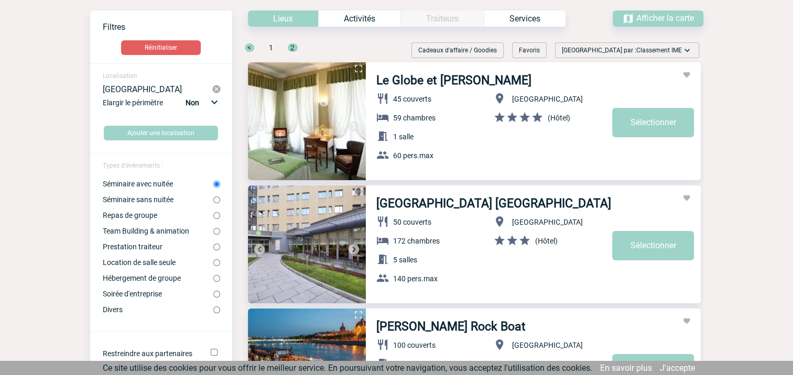
click at [352, 126] on img at bounding box center [353, 126] width 13 height 13
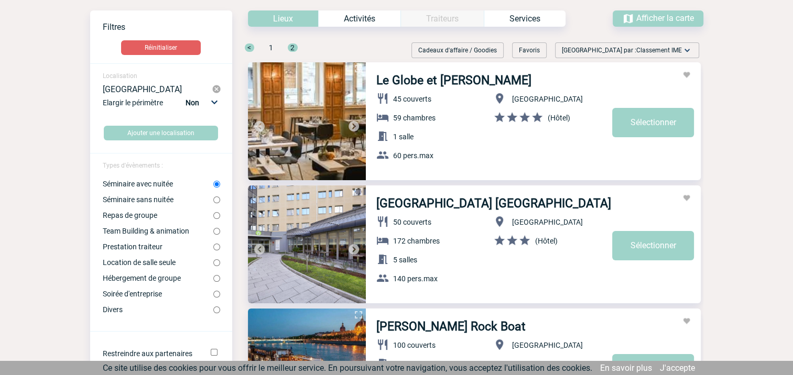
click at [352, 126] on img at bounding box center [353, 126] width 13 height 13
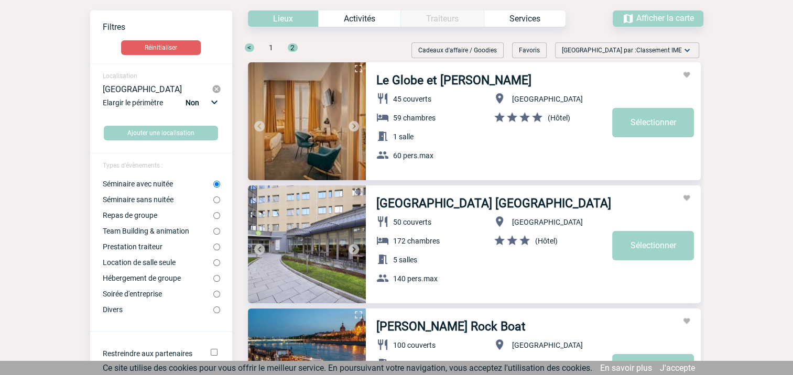
click at [352, 126] on img at bounding box center [353, 126] width 13 height 13
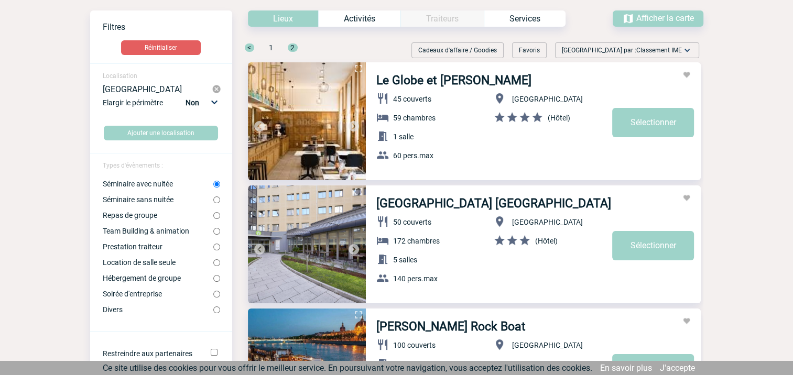
click at [352, 126] on img at bounding box center [353, 126] width 13 height 13
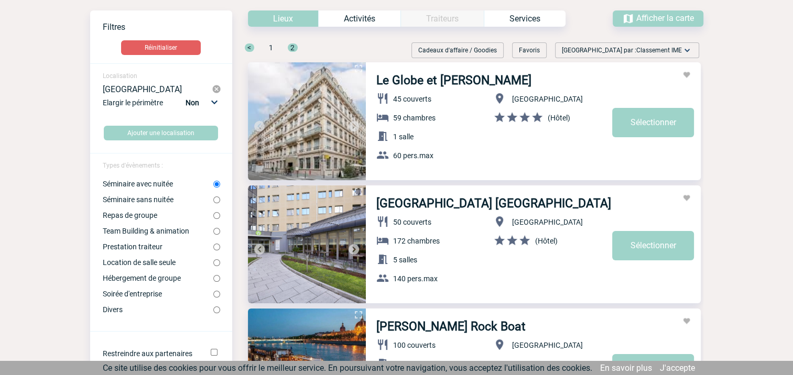
click at [352, 126] on img at bounding box center [353, 126] width 13 height 13
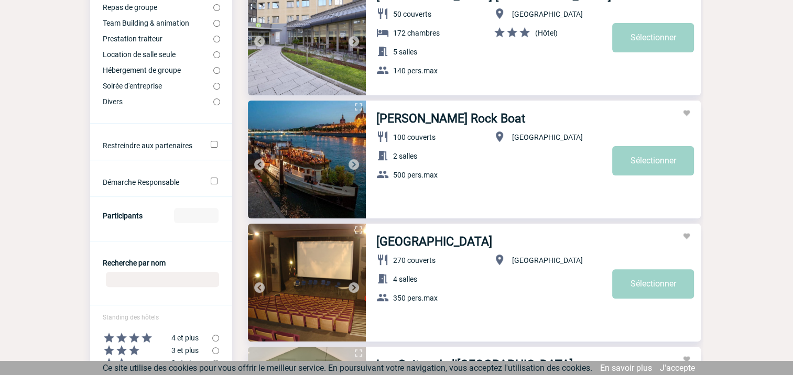
scroll to position [262, 0]
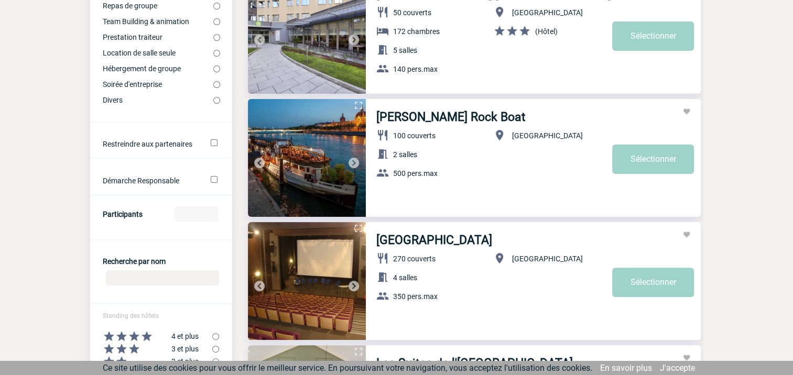
click at [353, 161] on img at bounding box center [353, 163] width 13 height 13
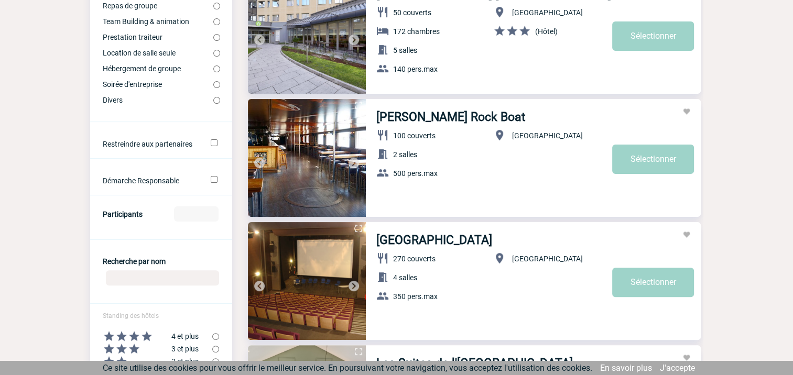
click at [353, 161] on img at bounding box center [353, 163] width 13 height 13
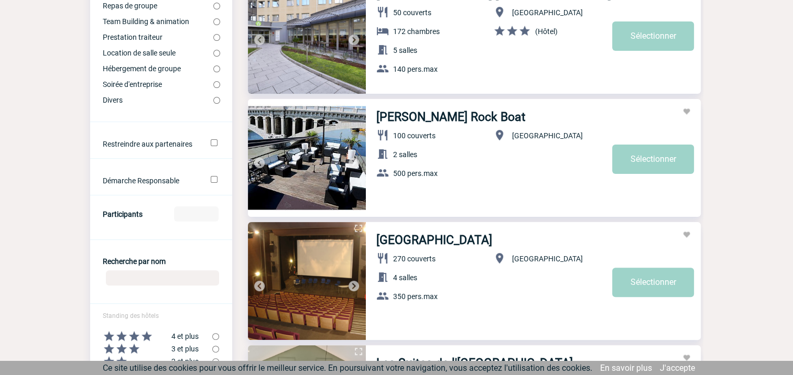
click at [353, 161] on img at bounding box center [353, 163] width 13 height 13
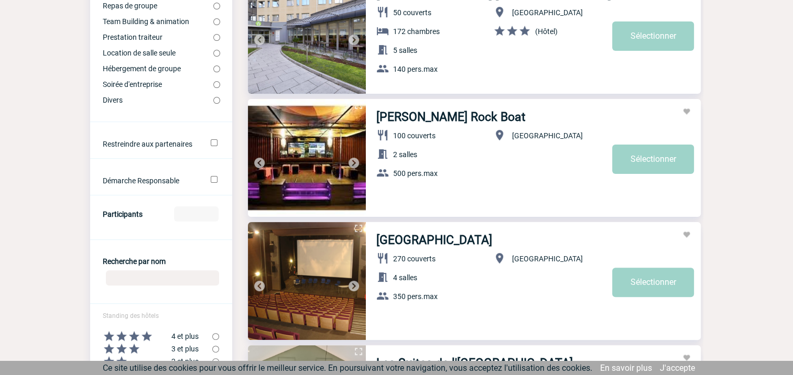
click at [353, 161] on img at bounding box center [353, 163] width 13 height 13
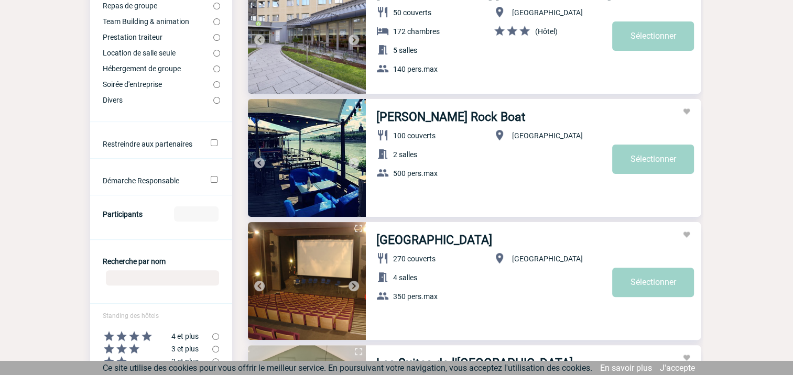
click at [353, 161] on img at bounding box center [353, 163] width 13 height 13
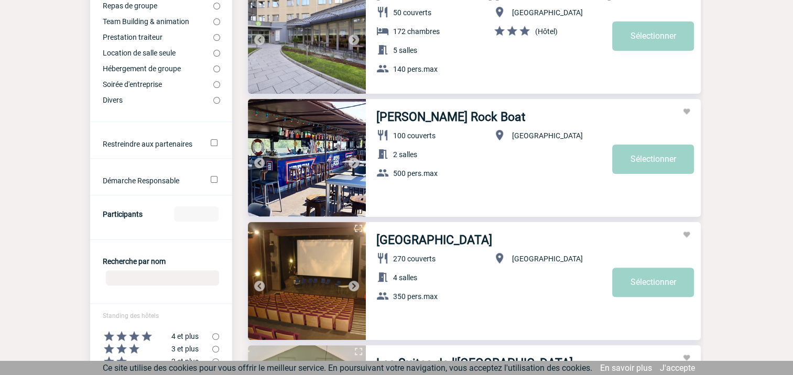
click at [353, 161] on img at bounding box center [353, 163] width 13 height 13
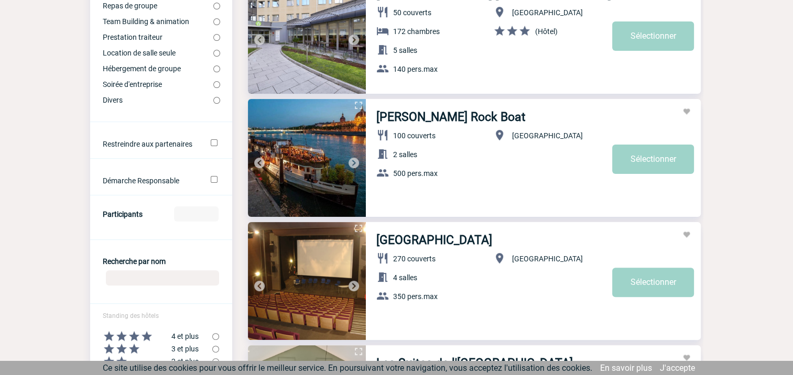
click at [353, 161] on img at bounding box center [353, 163] width 13 height 13
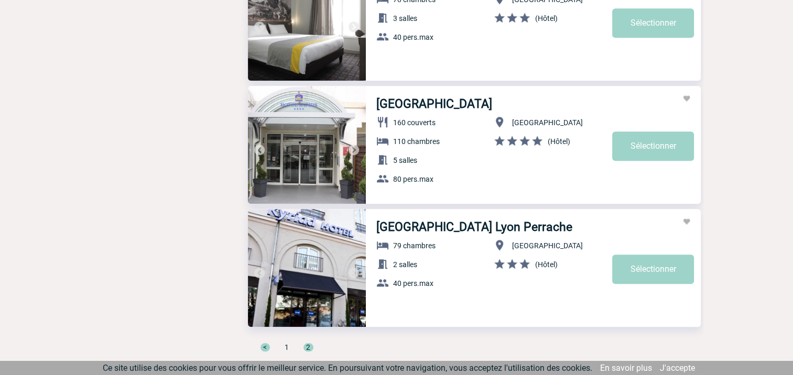
scroll to position [925, 0]
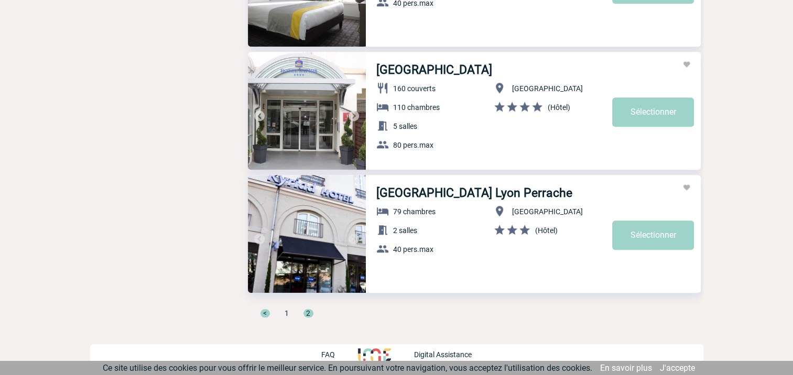
click at [285, 314] on span "1" at bounding box center [287, 313] width 4 height 8
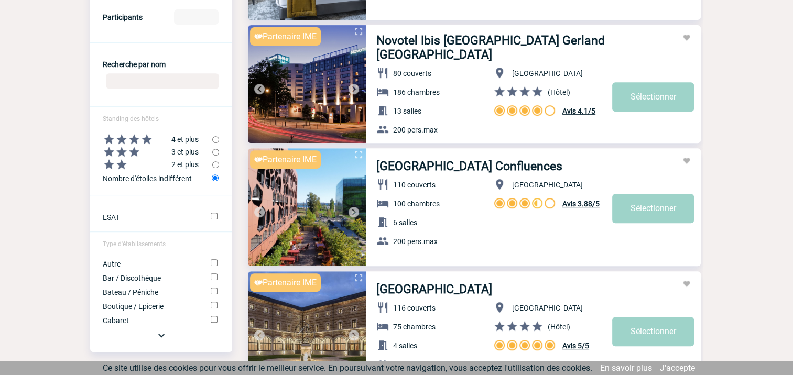
scroll to position [472, 0]
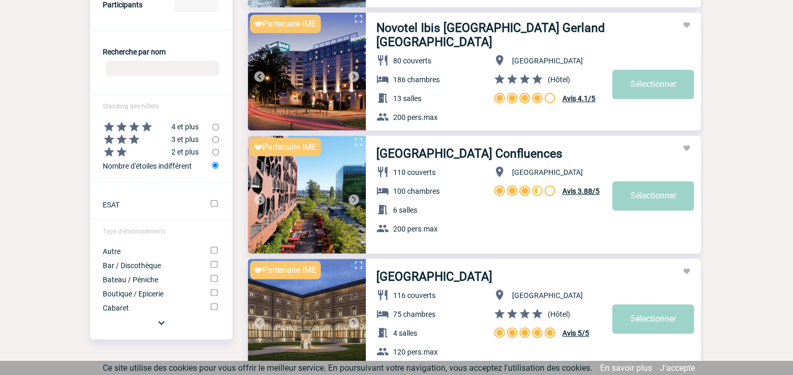
click at [352, 198] on img at bounding box center [353, 199] width 13 height 13
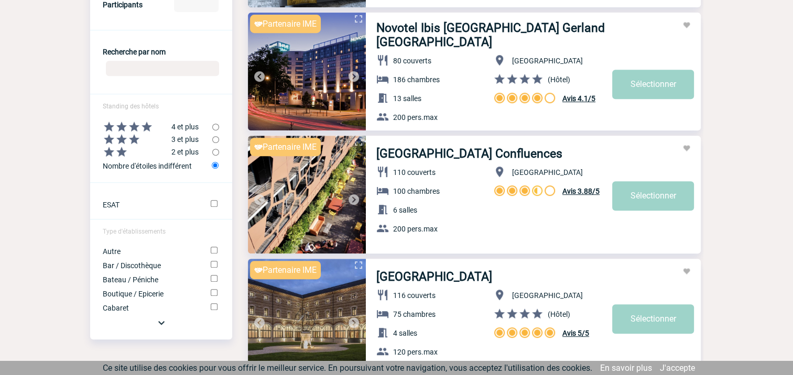
click at [351, 198] on img at bounding box center [353, 199] width 13 height 13
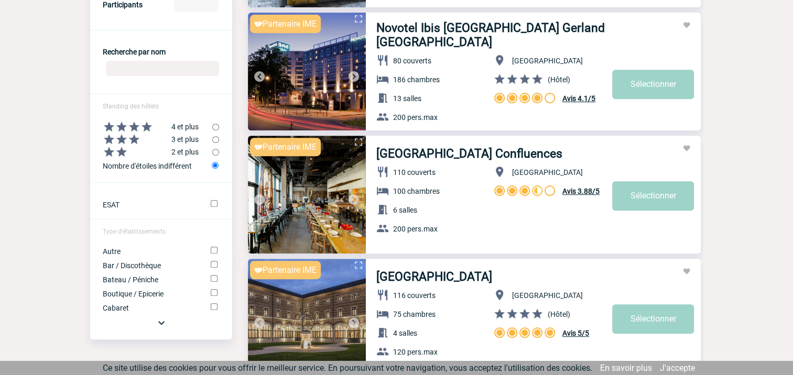
click at [351, 198] on img at bounding box center [353, 199] width 13 height 13
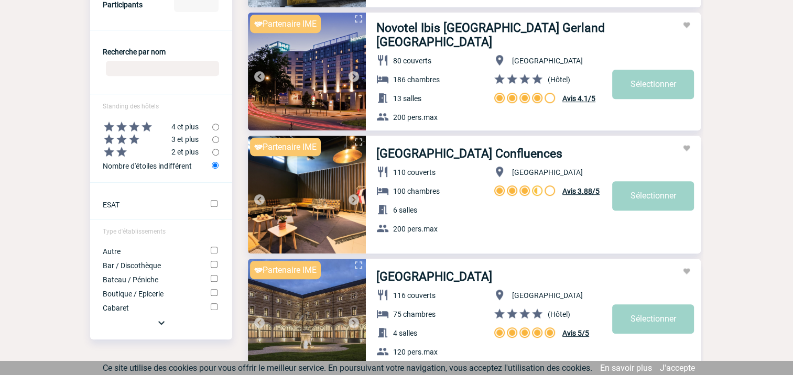
click at [351, 198] on img at bounding box center [353, 199] width 13 height 13
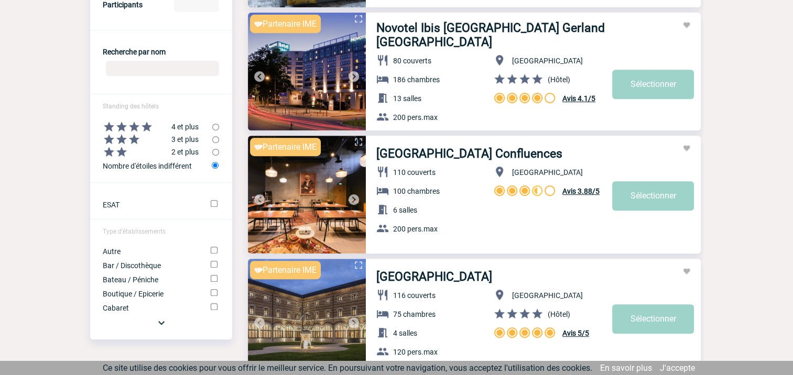
click at [351, 198] on img at bounding box center [353, 199] width 13 height 13
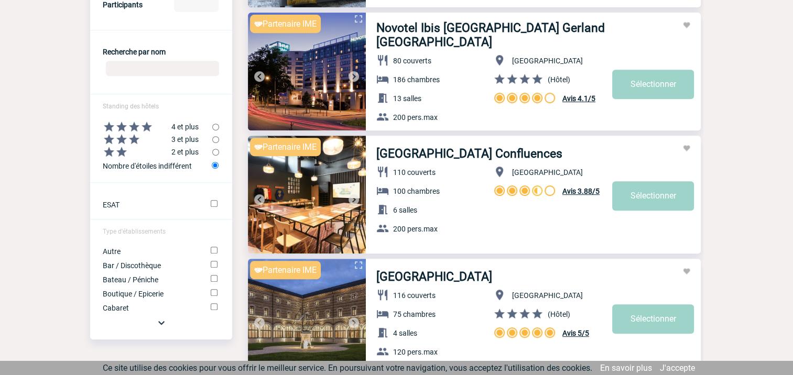
click at [351, 198] on img at bounding box center [353, 199] width 13 height 13
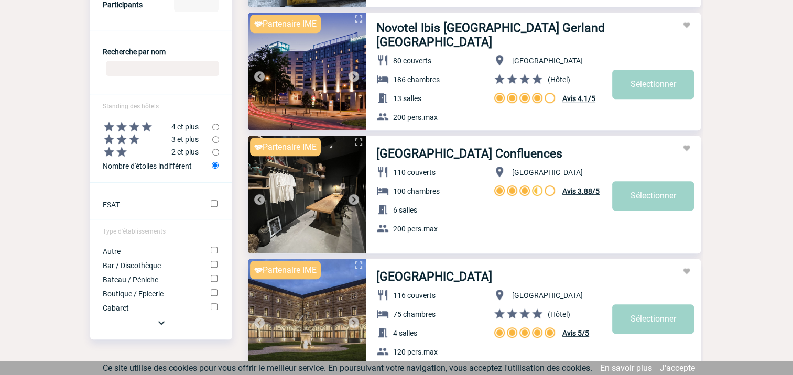
click at [351, 198] on img at bounding box center [353, 199] width 13 height 13
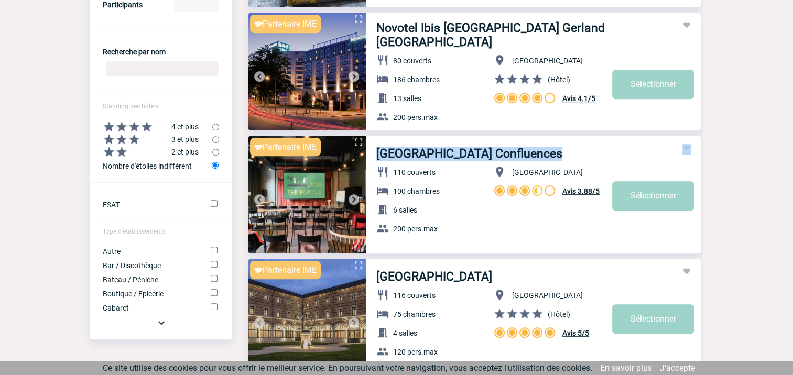
drag, startPoint x: 529, startPoint y: 154, endPoint x: 373, endPoint y: 154, distance: 156.7
click at [373, 154] on div "Mob Hotel Lyon Confluences 110 couverts 100 chambres 6 salles 200 pers.max Lyon…" at bounding box center [533, 192] width 335 height 113
copy h3 "Mob Hotel Lyon Confluences"
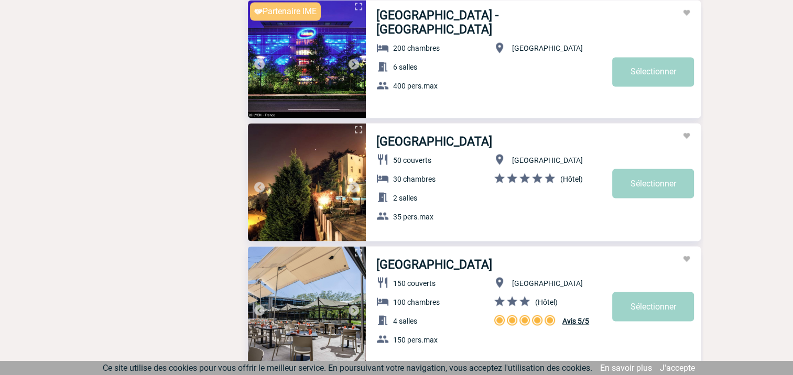
scroll to position [1886, 0]
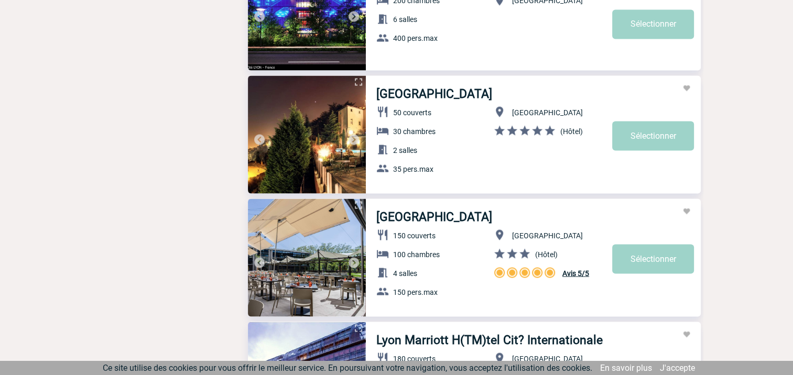
click at [353, 137] on img at bounding box center [353, 139] width 13 height 13
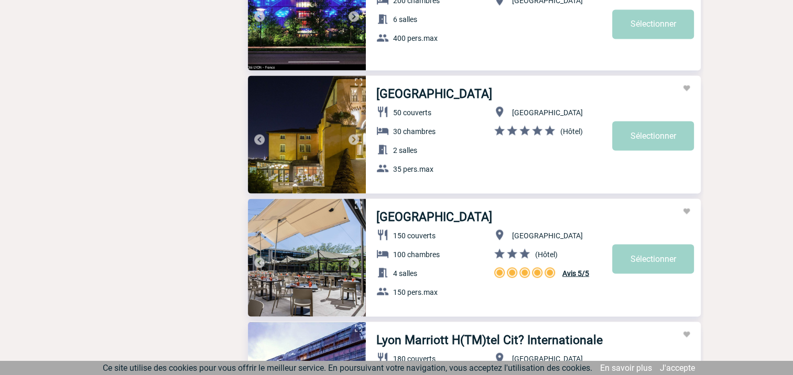
click at [353, 137] on img at bounding box center [353, 139] width 13 height 13
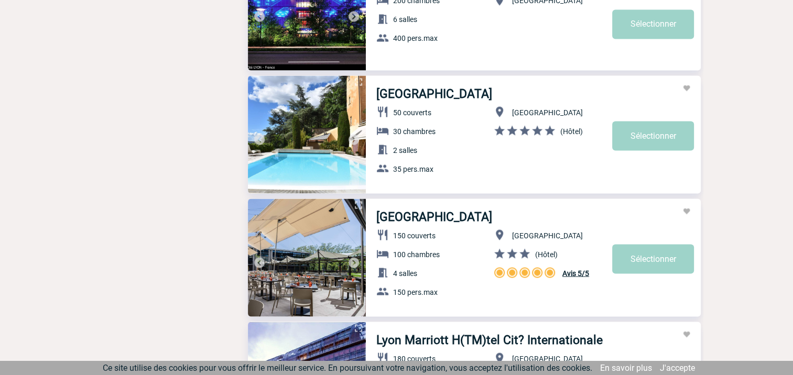
click at [353, 137] on img at bounding box center [353, 139] width 13 height 13
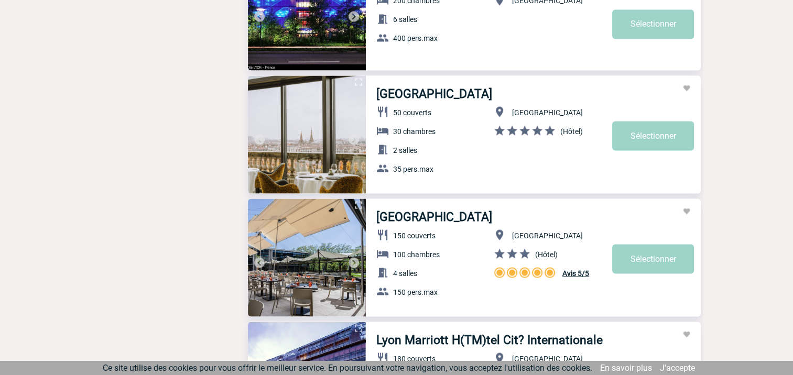
click at [353, 137] on img at bounding box center [353, 139] width 13 height 13
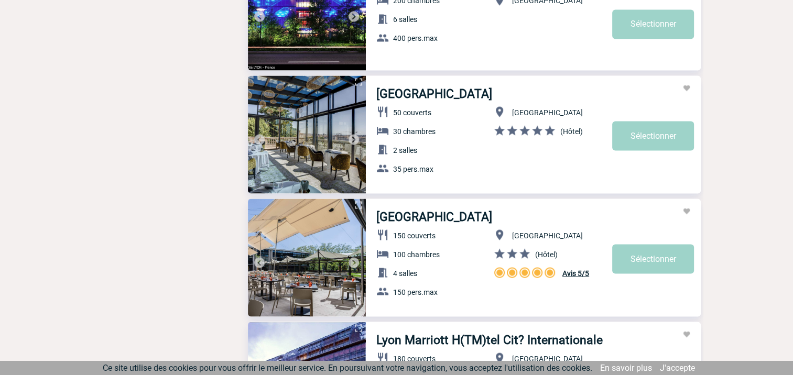
click at [353, 137] on img at bounding box center [353, 139] width 13 height 13
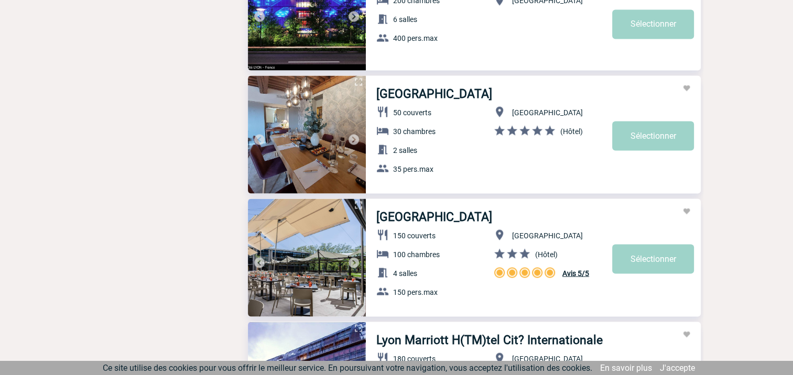
click at [353, 137] on img at bounding box center [353, 139] width 13 height 13
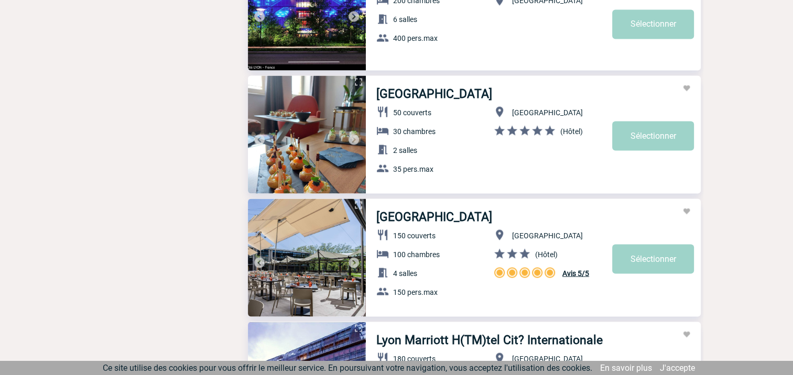
click at [353, 137] on img at bounding box center [353, 139] width 13 height 13
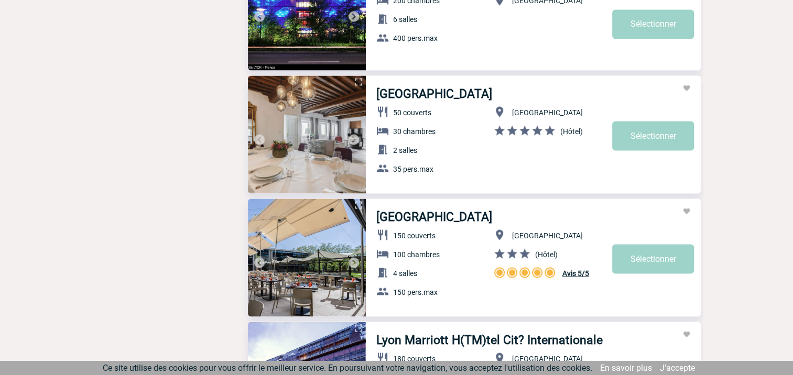
click at [353, 137] on img at bounding box center [353, 139] width 13 height 13
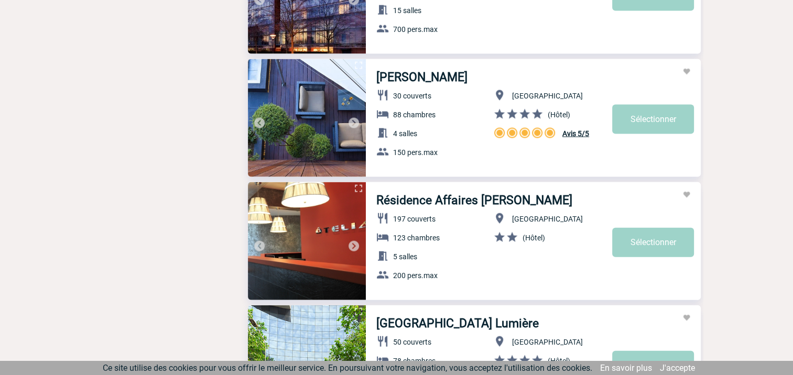
scroll to position [2253, 0]
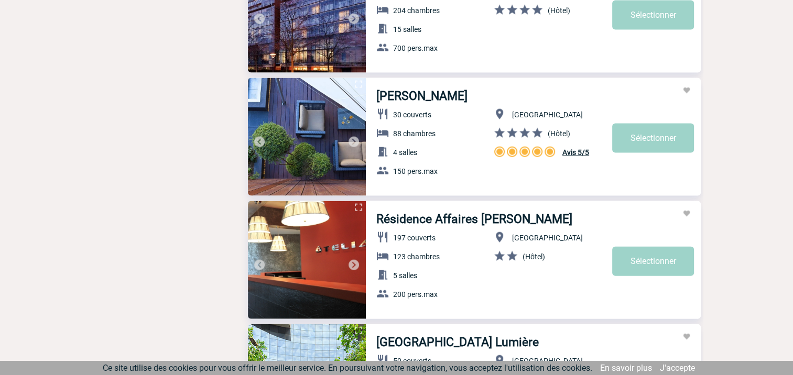
click at [352, 141] on img at bounding box center [353, 142] width 13 height 13
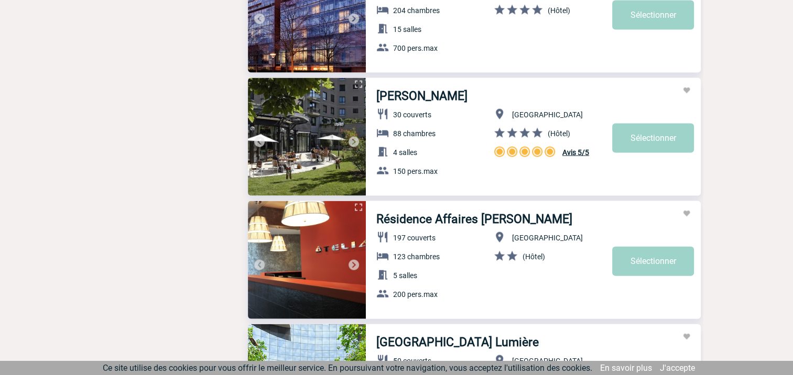
click at [352, 141] on img at bounding box center [353, 142] width 13 height 13
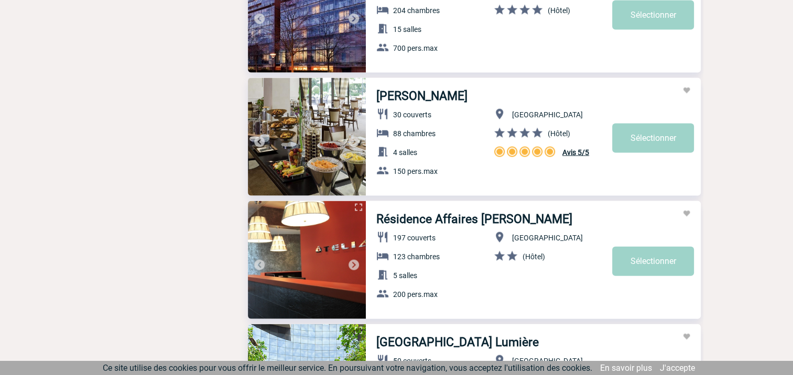
click at [352, 141] on img at bounding box center [353, 142] width 13 height 13
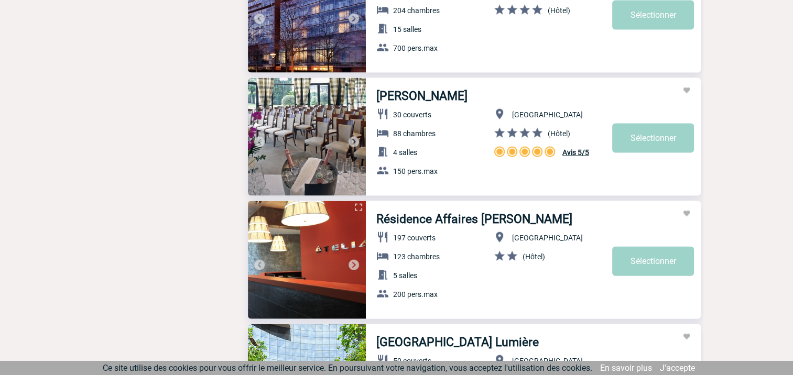
click at [352, 141] on img at bounding box center [353, 142] width 13 height 13
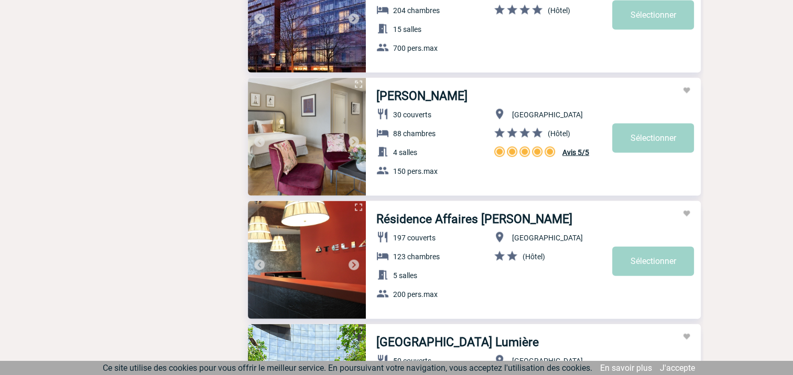
click at [352, 141] on img at bounding box center [353, 142] width 13 height 13
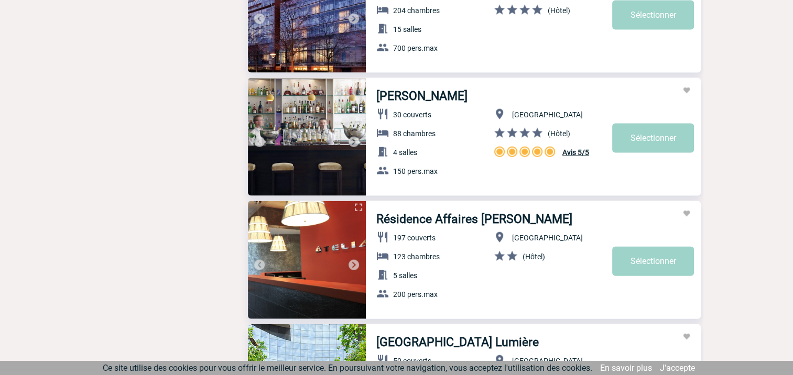
click at [352, 141] on img at bounding box center [353, 142] width 13 height 13
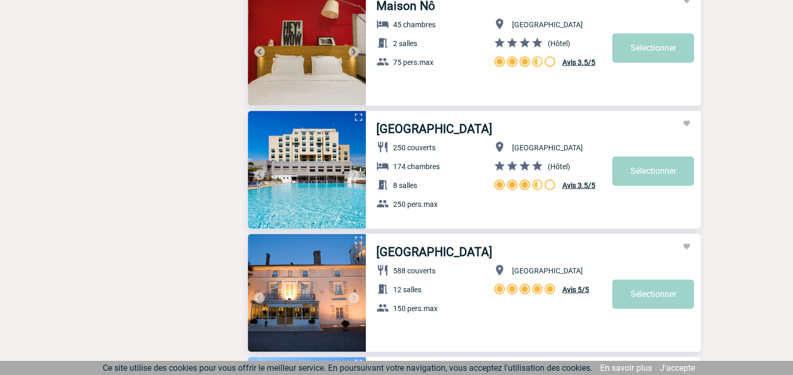
scroll to position [2725, 0]
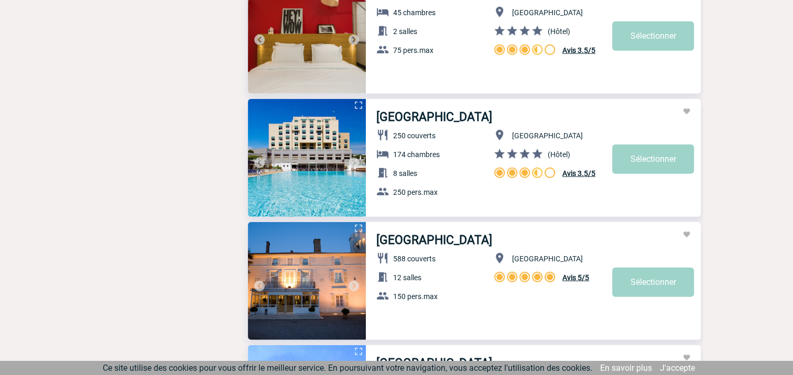
click at [354, 163] on img at bounding box center [353, 163] width 13 height 13
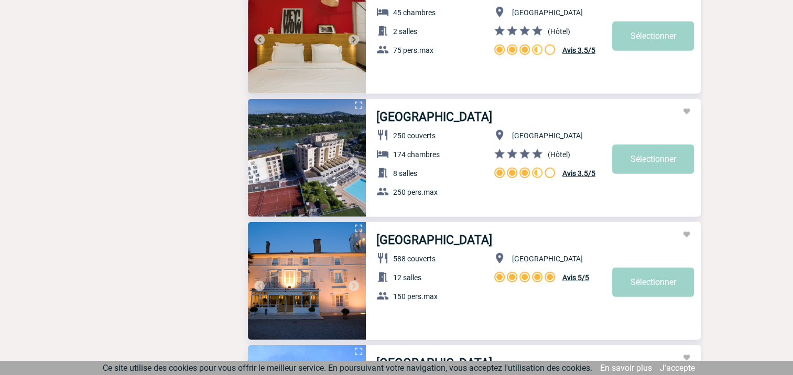
click at [354, 163] on img at bounding box center [353, 163] width 13 height 13
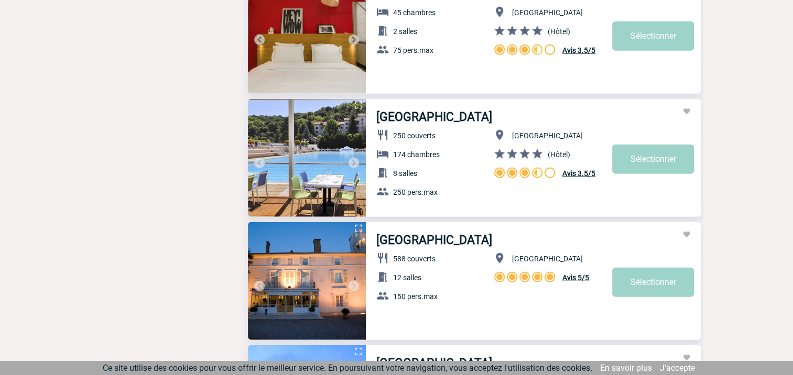
click at [354, 163] on img at bounding box center [353, 163] width 13 height 13
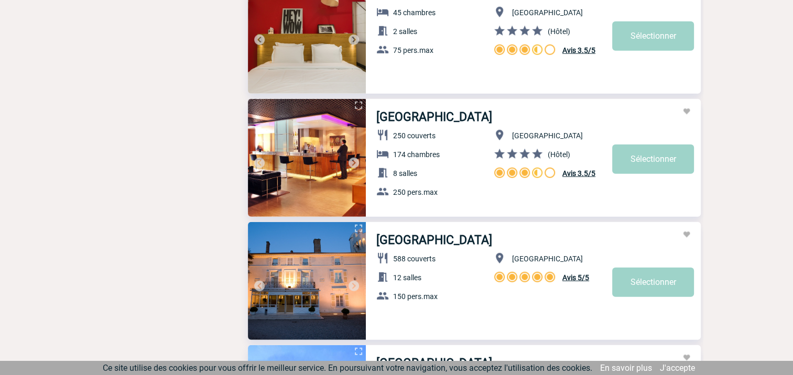
click at [354, 163] on img at bounding box center [353, 163] width 13 height 13
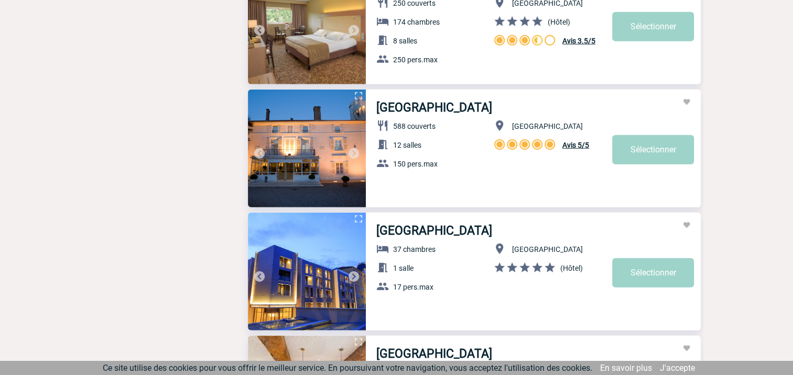
scroll to position [2882, 0]
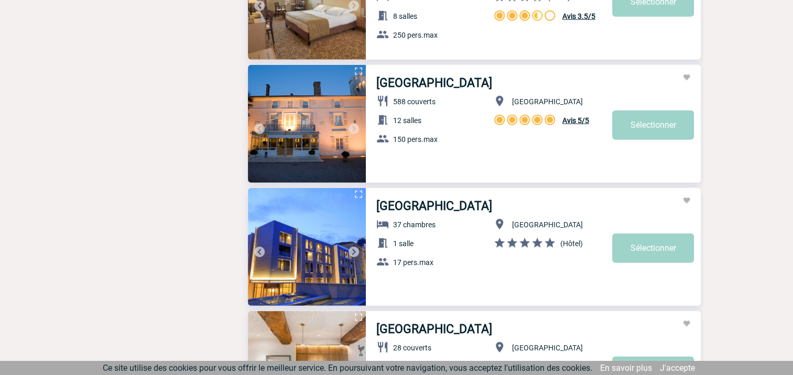
click at [352, 126] on img at bounding box center [353, 129] width 13 height 13
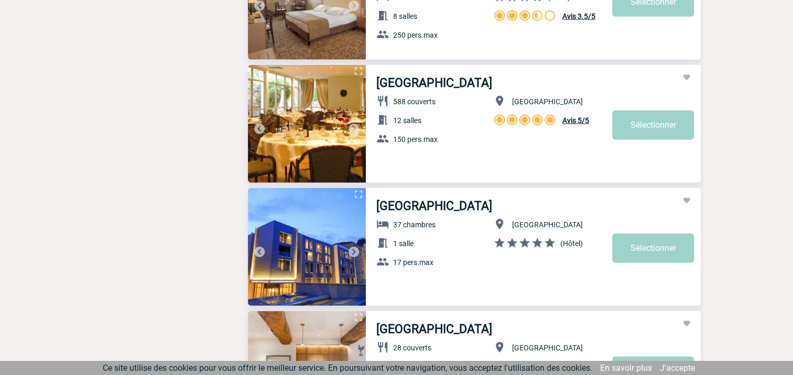
click at [352, 126] on img at bounding box center [353, 129] width 13 height 13
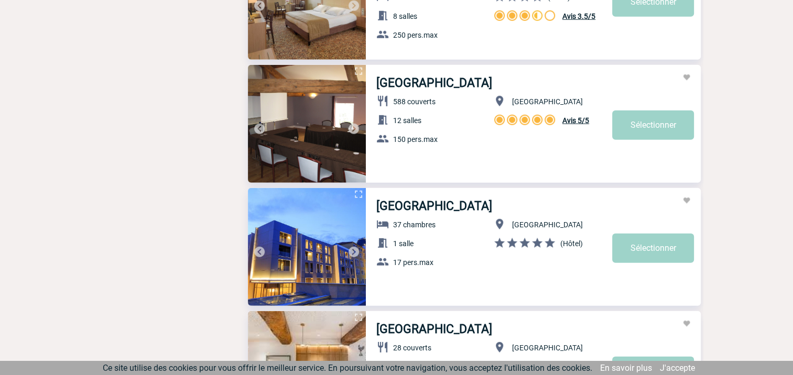
click at [352, 126] on img at bounding box center [353, 129] width 13 height 13
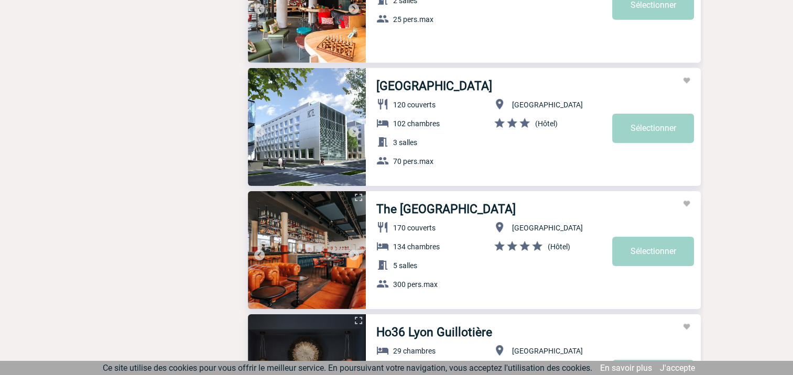
scroll to position [3406, 0]
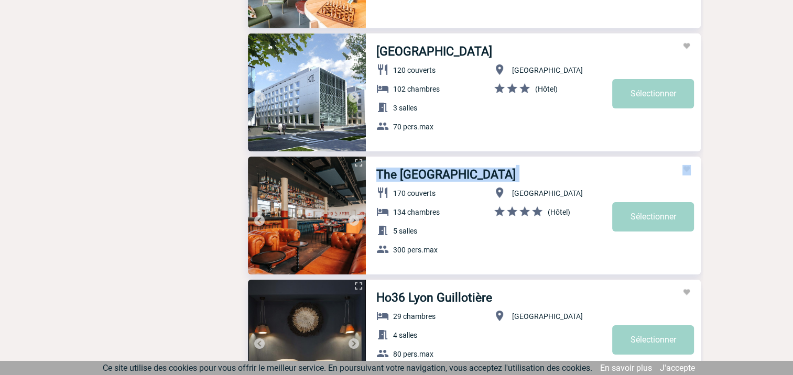
drag, startPoint x: 462, startPoint y: 177, endPoint x: 376, endPoint y: 174, distance: 86.0
click at [376, 174] on h3 "The Ruck Hotel" at bounding box center [533, 173] width 315 height 17
copy h3 "The Ruck Hotel"
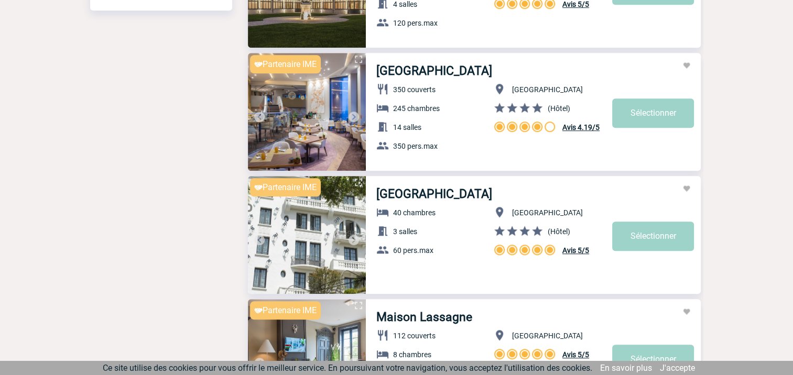
scroll to position [0, 0]
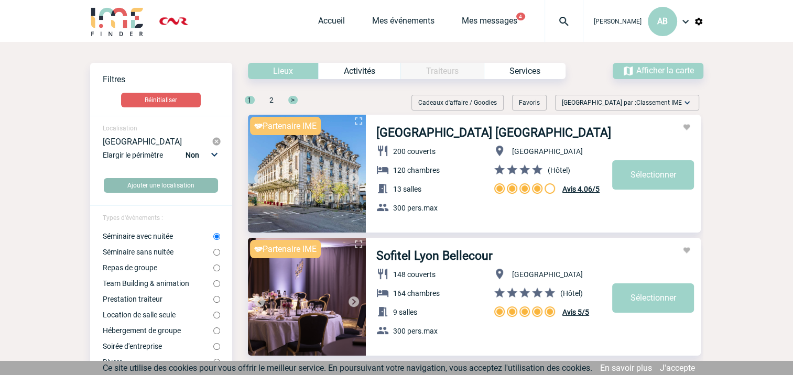
click at [216, 141] on img at bounding box center [216, 141] width 9 height 9
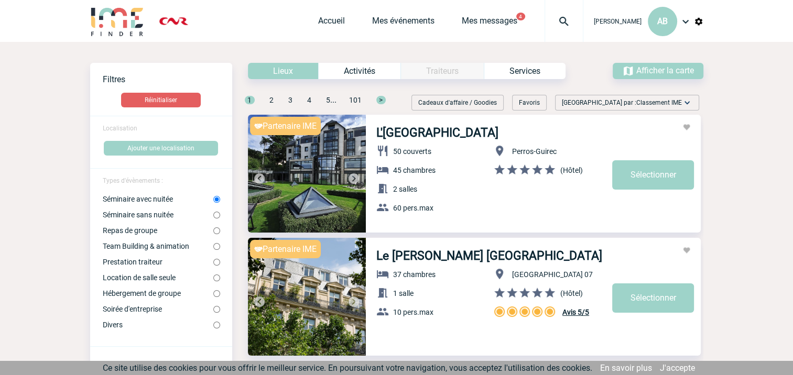
click at [117, 128] on span "Localisation" at bounding box center [120, 128] width 35 height 7
click at [172, 146] on button "Ajouter une localisation" at bounding box center [161, 148] width 114 height 15
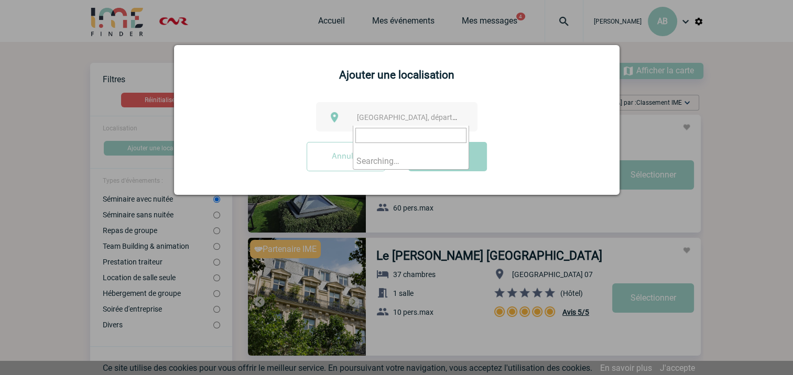
click at [373, 122] on span "Ville, département, région..." at bounding box center [430, 117] width 146 height 8
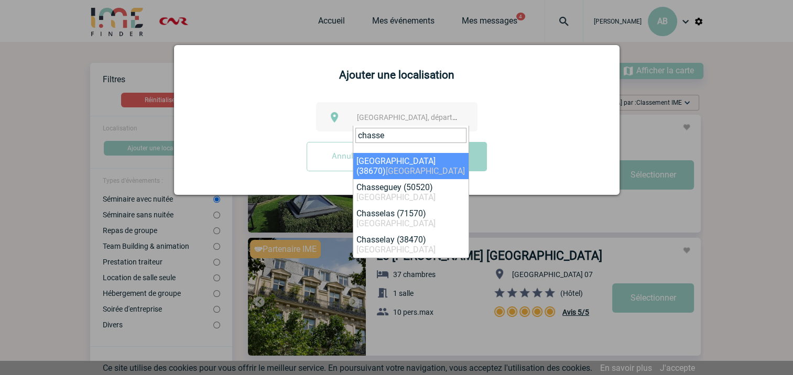
type input "chasse"
select select "35475"
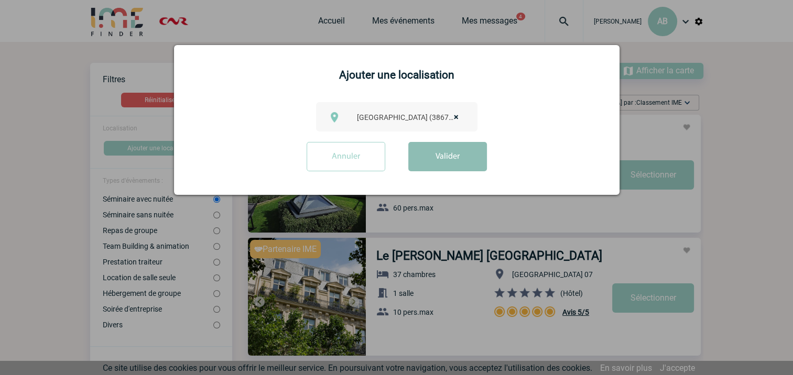
click at [425, 160] on button "Valider" at bounding box center [447, 156] width 79 height 29
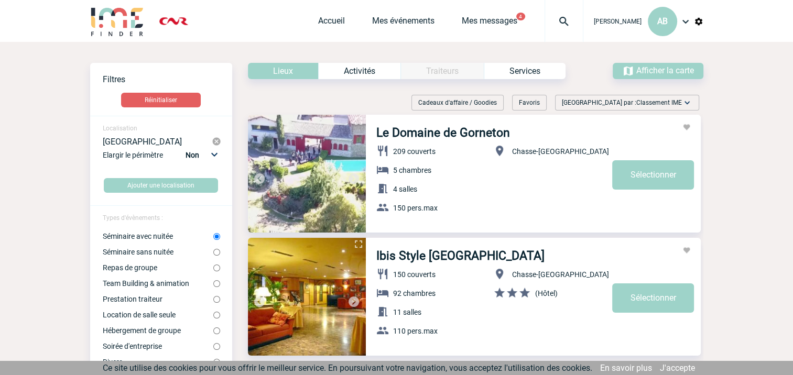
click at [316, 162] on img at bounding box center [307, 174] width 118 height 118
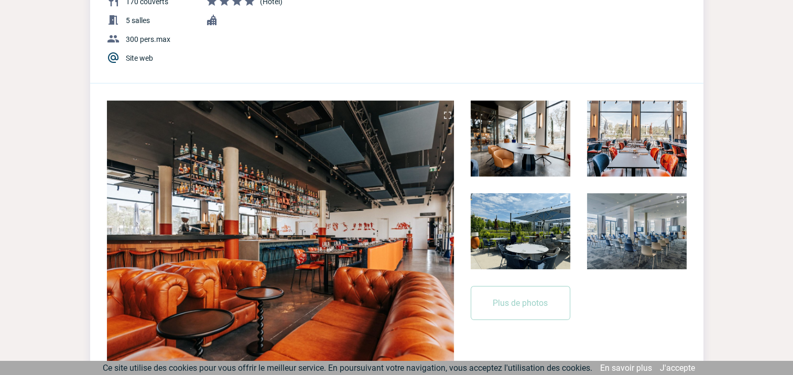
scroll to position [52, 0]
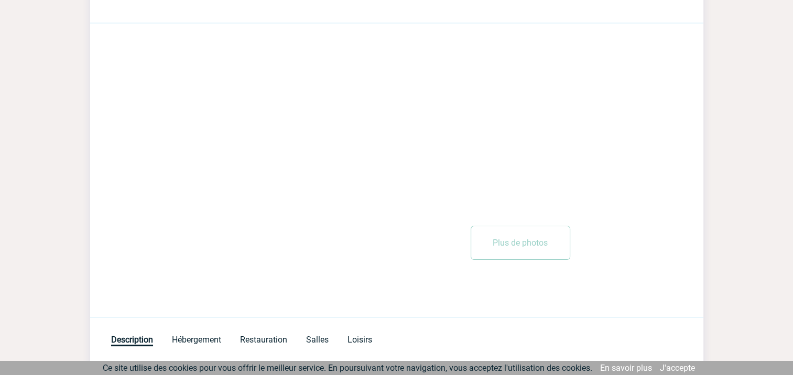
scroll to position [210, 0]
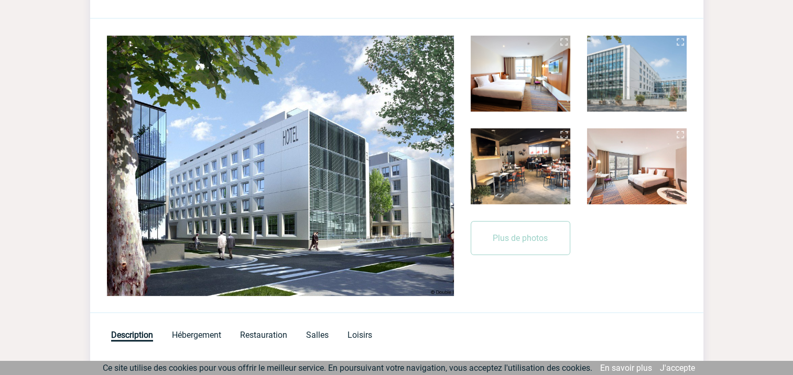
click at [551, 172] on img at bounding box center [521, 166] width 100 height 76
click at [658, 49] on img at bounding box center [637, 74] width 100 height 76
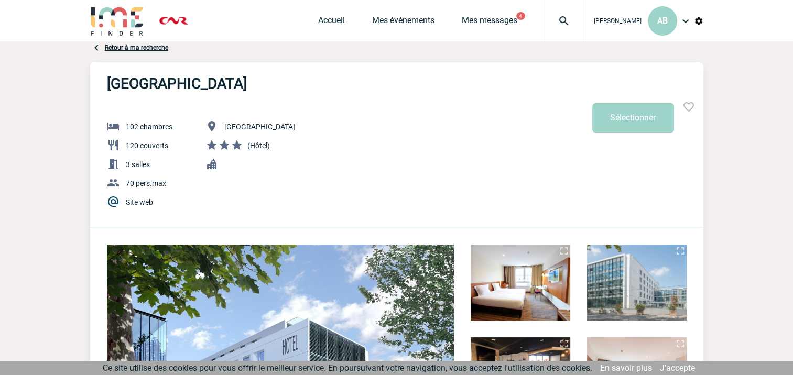
scroll to position [0, 0]
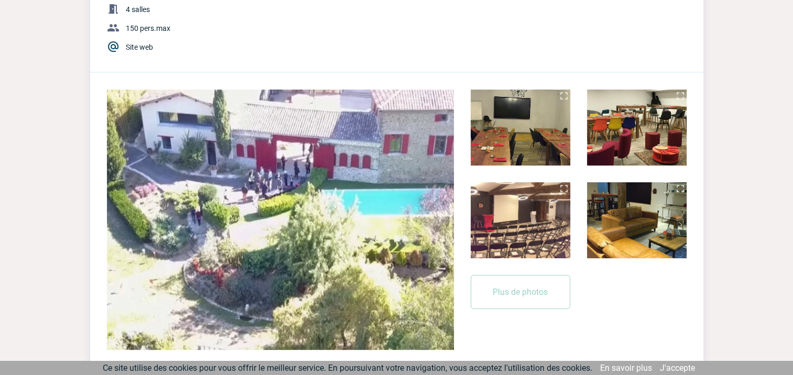
scroll to position [157, 0]
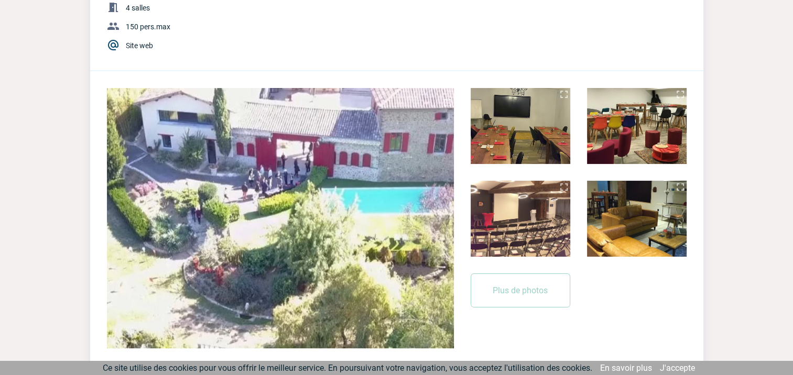
click at [435, 226] on img at bounding box center [280, 218] width 347 height 260
click at [449, 206] on img at bounding box center [280, 218] width 347 height 260
click at [529, 152] on img at bounding box center [521, 126] width 100 height 76
click at [616, 132] on img at bounding box center [637, 126] width 100 height 76
click at [630, 199] on img at bounding box center [637, 219] width 100 height 76
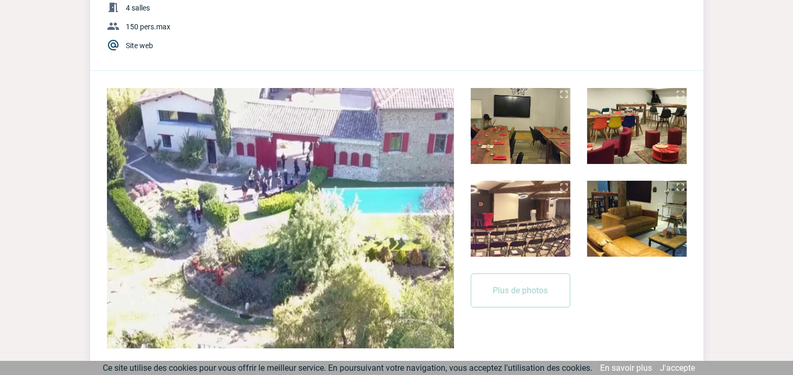
click at [557, 212] on img at bounding box center [521, 219] width 100 height 76
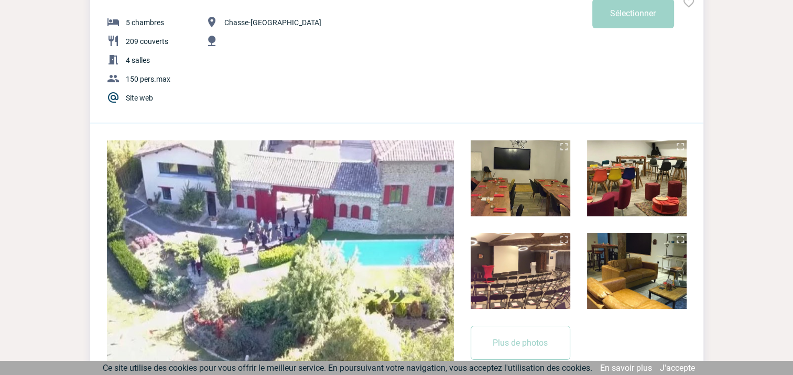
scroll to position [0, 0]
